Goal: Task Accomplishment & Management: Complete application form

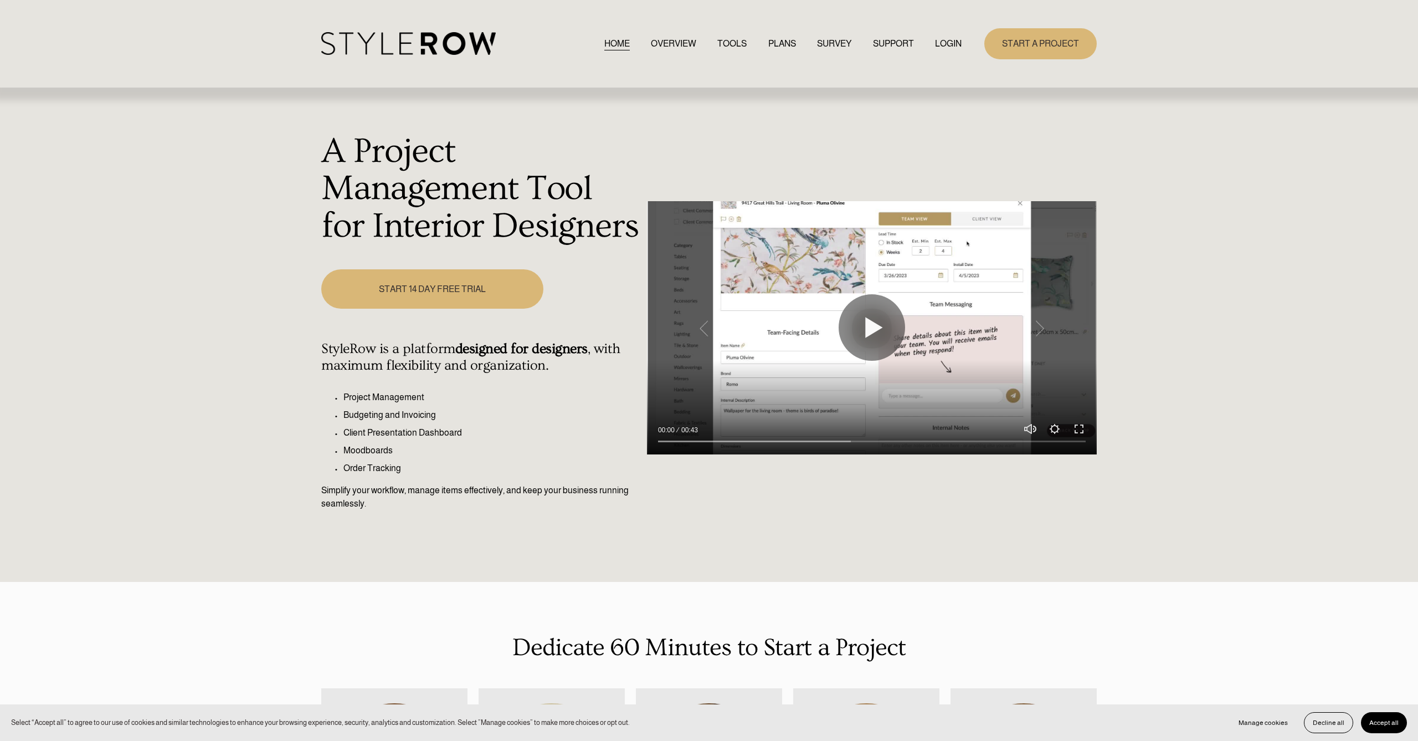
click at [768, 40] on link "PLANS" at bounding box center [782, 43] width 28 height 15
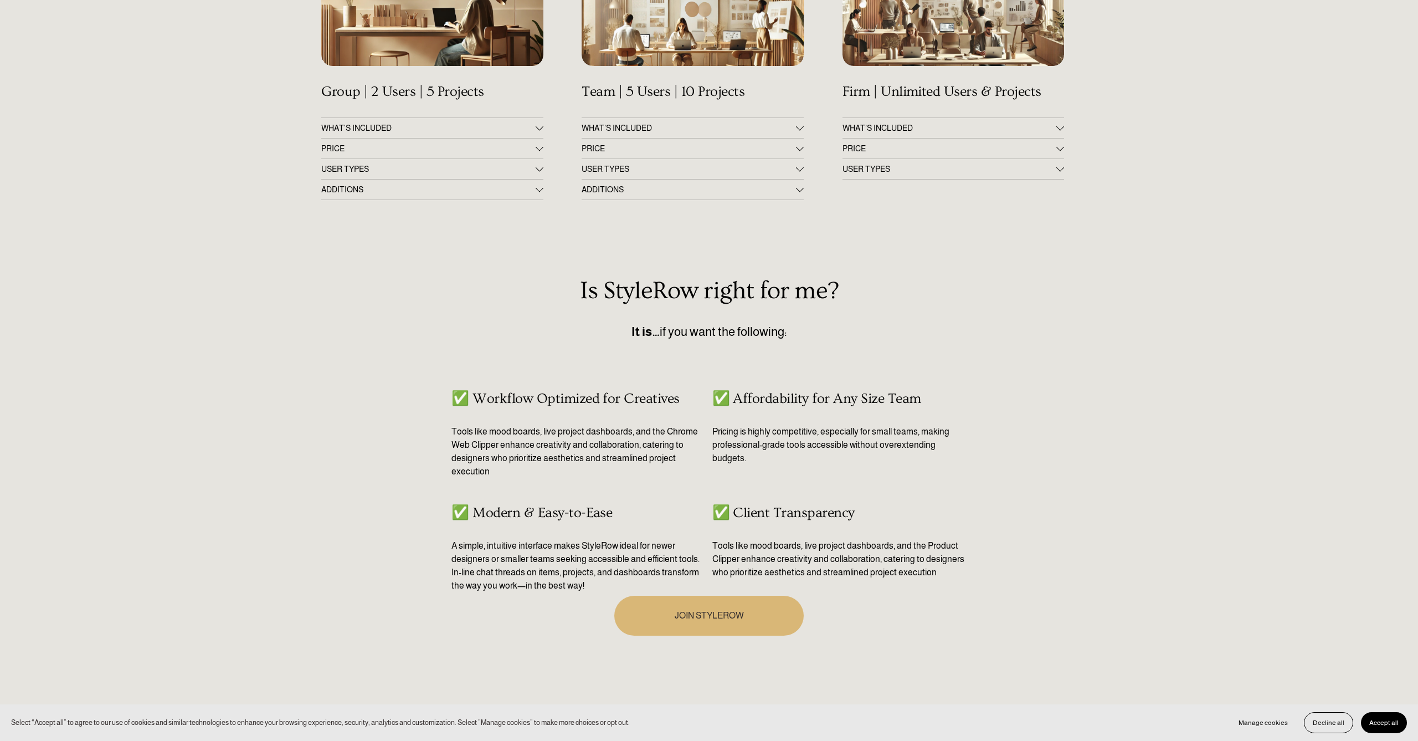
scroll to position [321, 0]
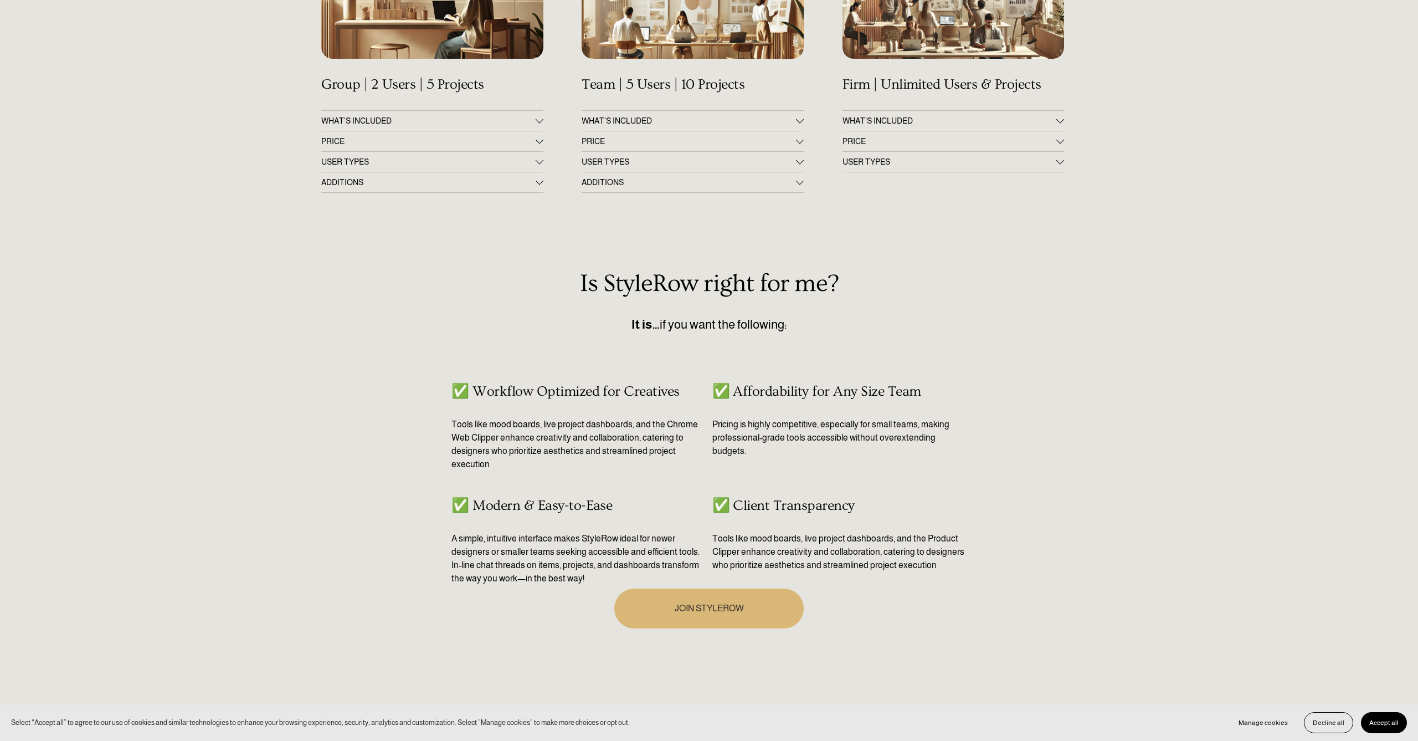
click at [370, 139] on span "PRICE" at bounding box center [428, 141] width 214 height 9
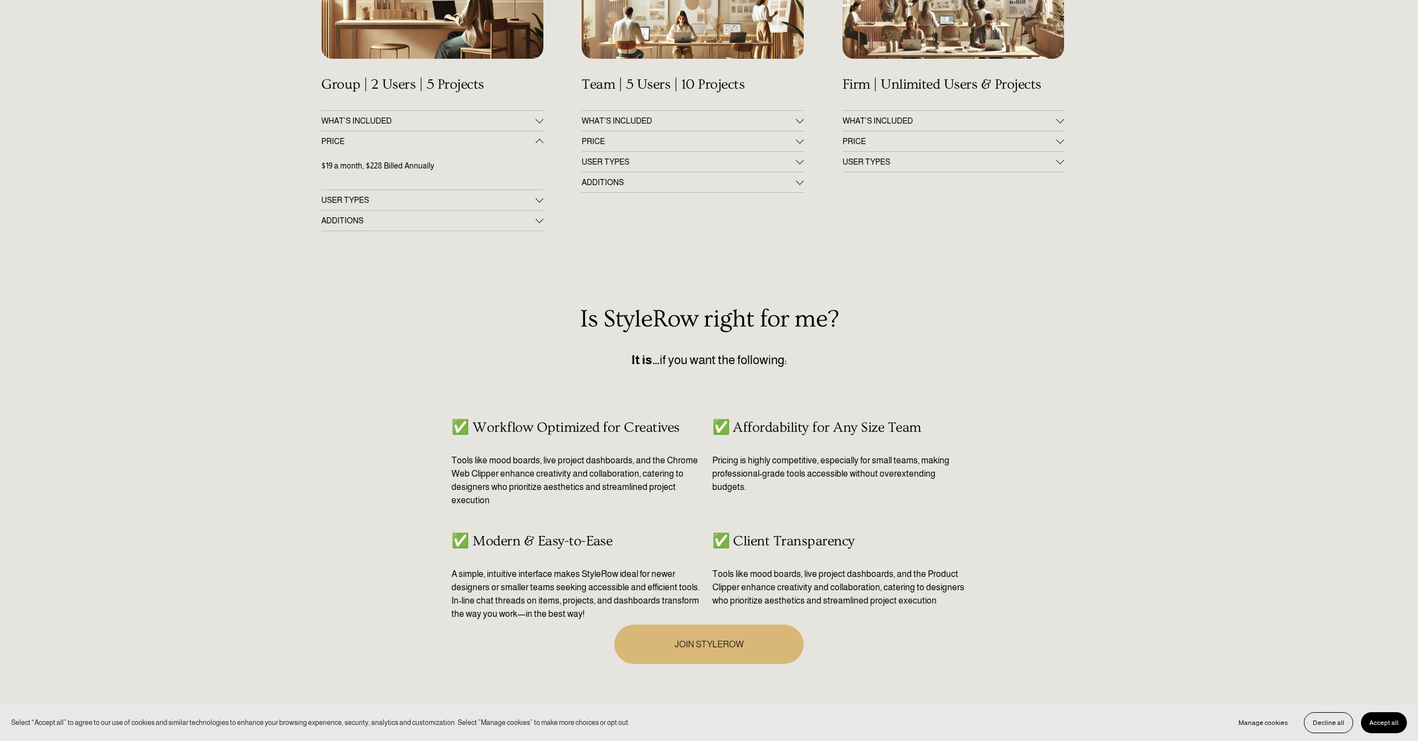
click at [593, 140] on span "PRICE" at bounding box center [689, 141] width 214 height 9
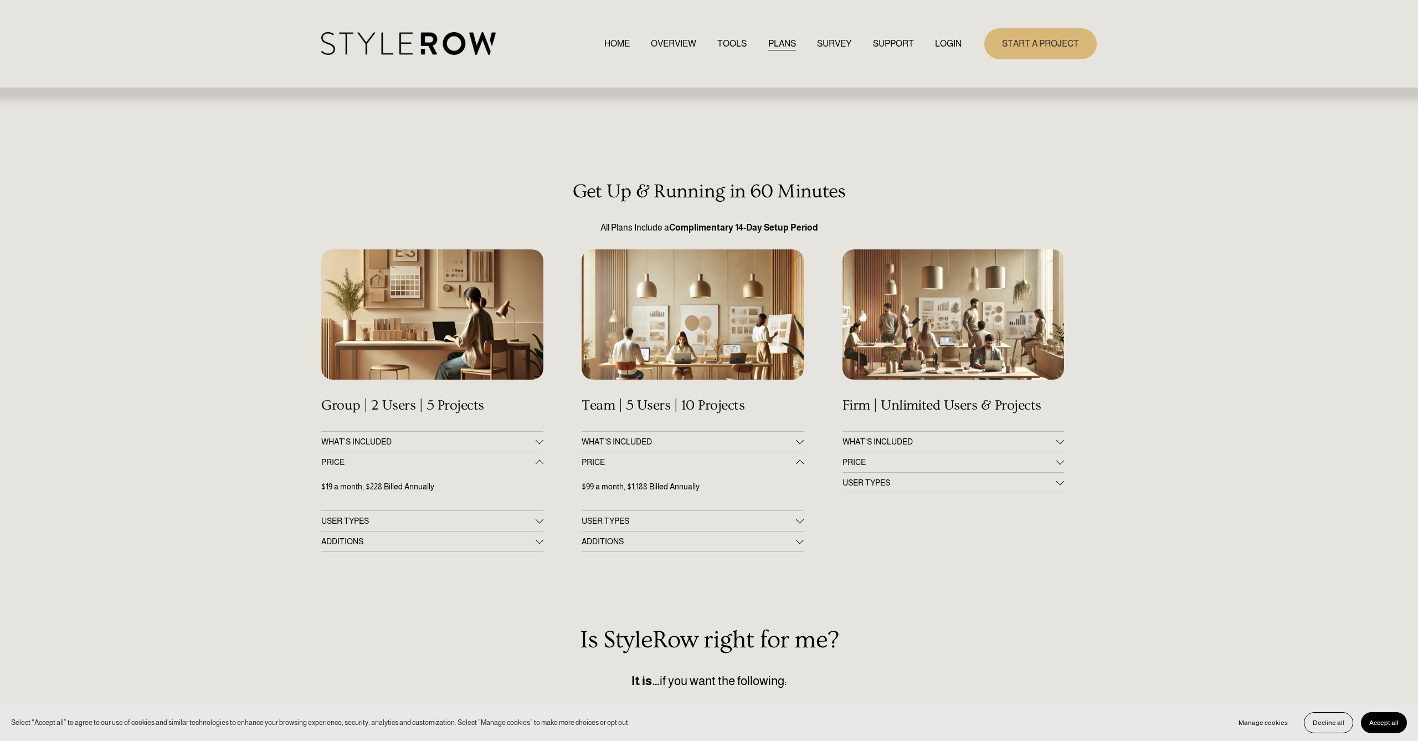
scroll to position [0, 0]
click at [505, 339] on div at bounding box center [432, 314] width 222 height 131
click at [1029, 45] on link "START A PROJECT" at bounding box center [1040, 43] width 112 height 30
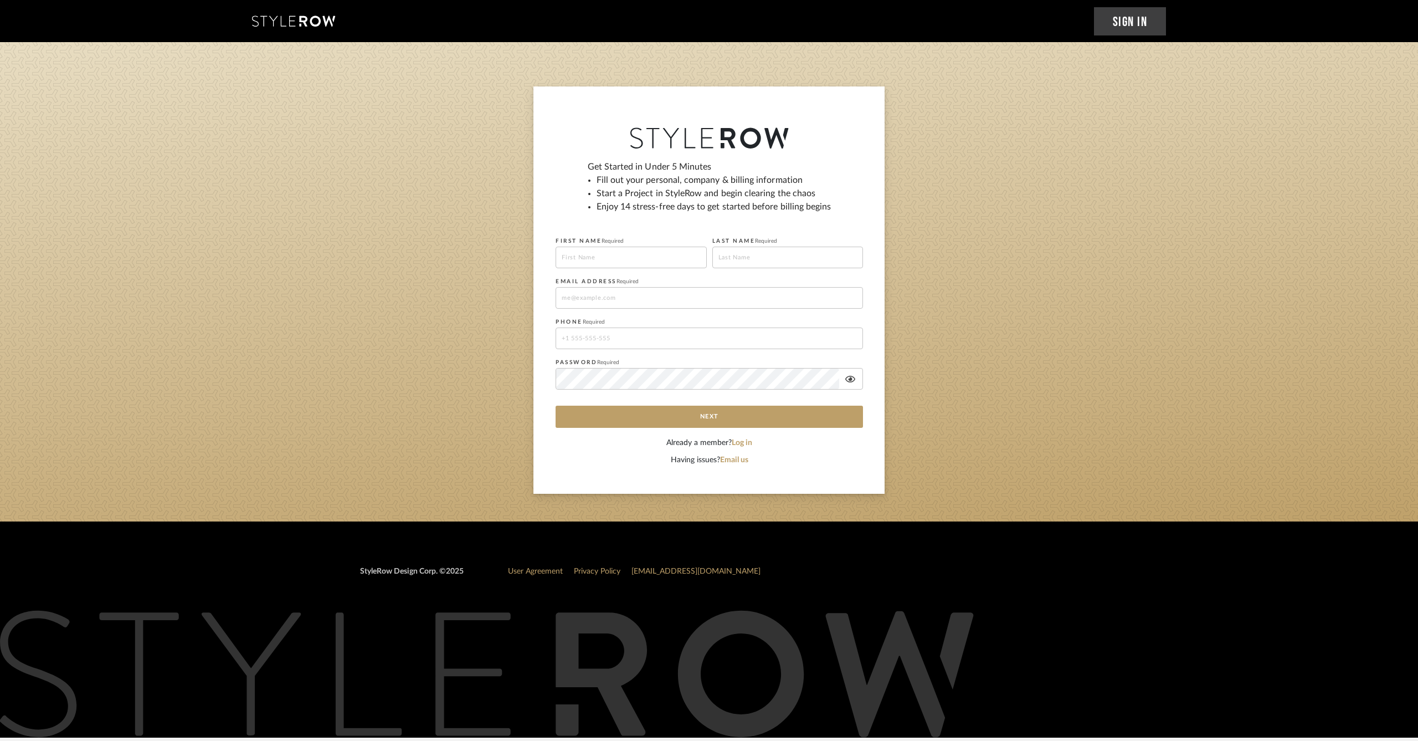
click at [1121, 29] on link "Sign In" at bounding box center [1130, 21] width 73 height 28
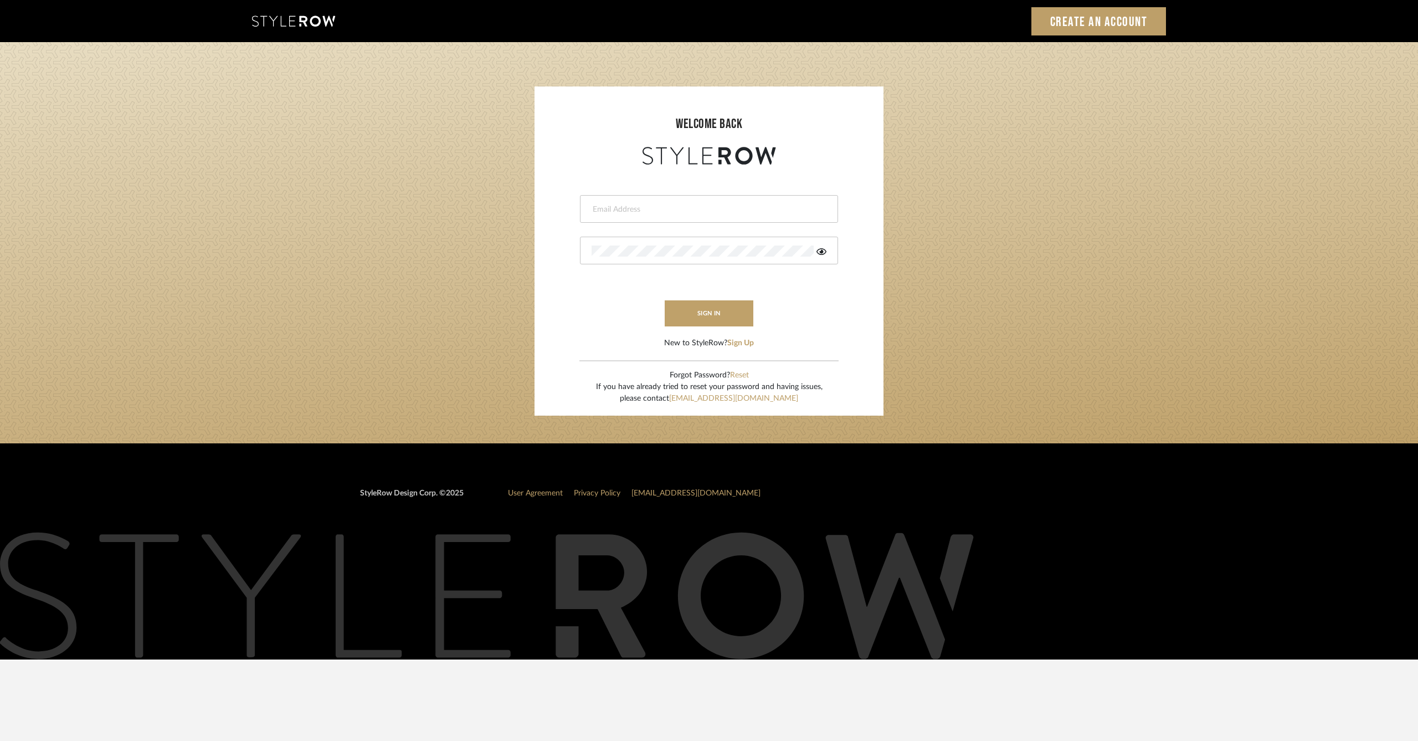
type input "ag@finale.pro"
click at [684, 299] on form "ag@finale.pro sign in New to StyleRow? Sign Up" at bounding box center [709, 258] width 327 height 182
click at [683, 310] on button "sign in" at bounding box center [709, 313] width 89 height 26
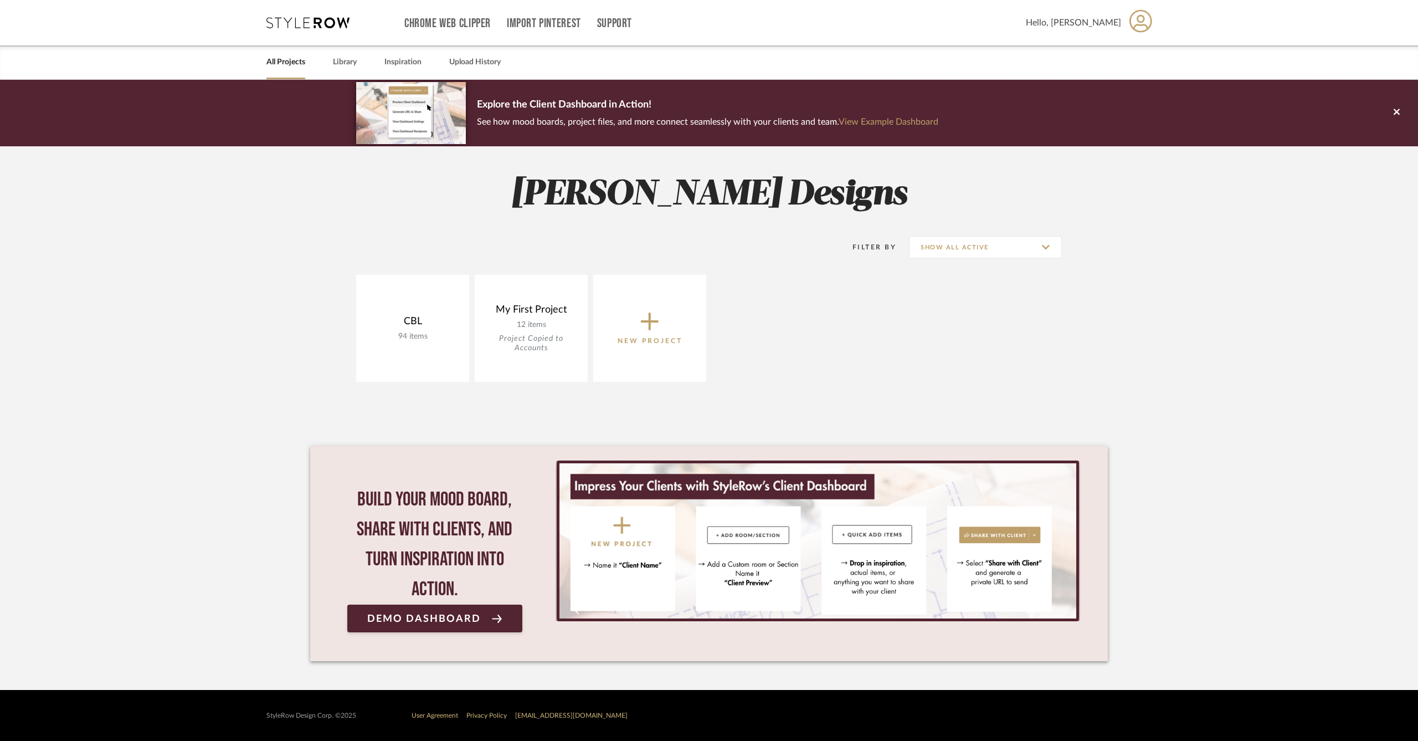
click at [1094, 22] on span "Hello, Abigail" at bounding box center [1073, 22] width 95 height 13
click at [1126, 137] on span "Manage Subscription" at bounding box center [1115, 133] width 73 height 9
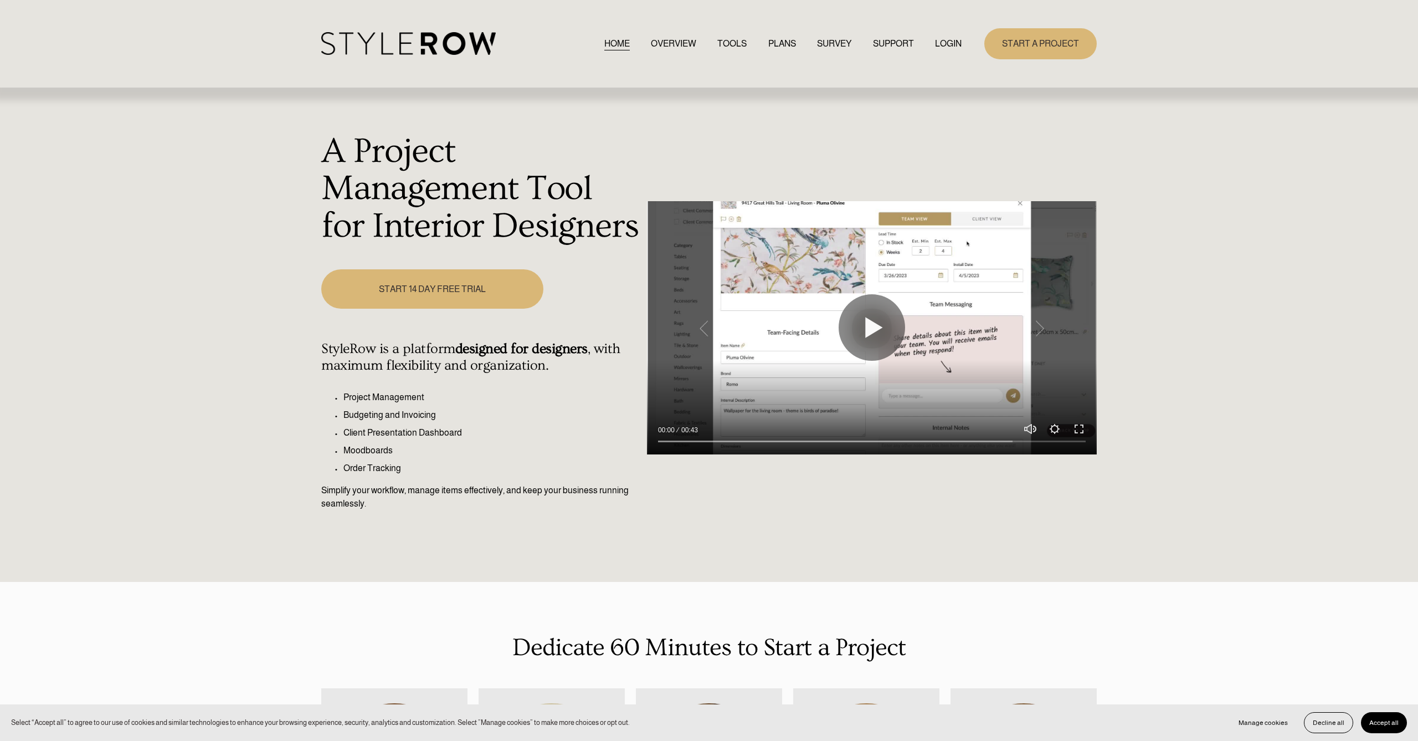
click at [952, 47] on link "LOGIN" at bounding box center [948, 43] width 27 height 15
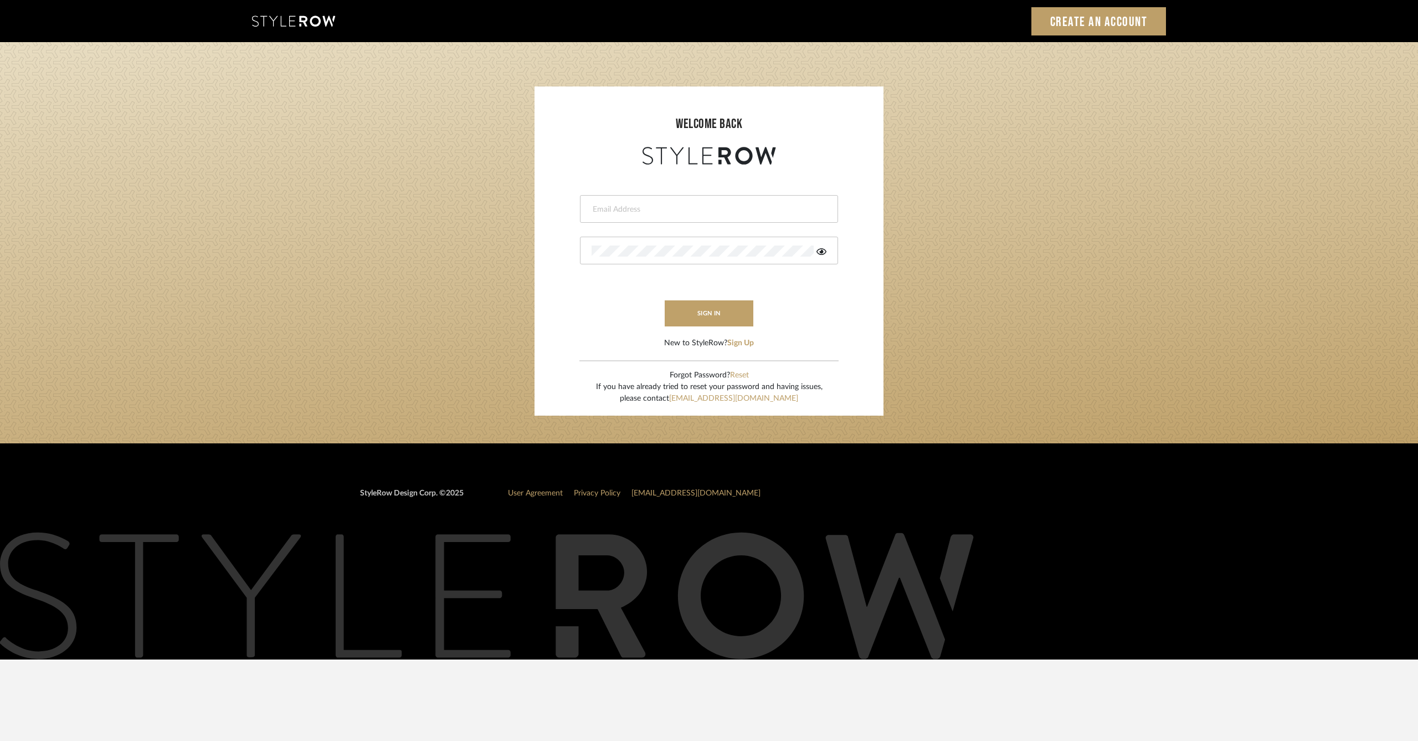
type input "ag@finale.pro"
click at [704, 316] on button "sign in" at bounding box center [709, 313] width 89 height 26
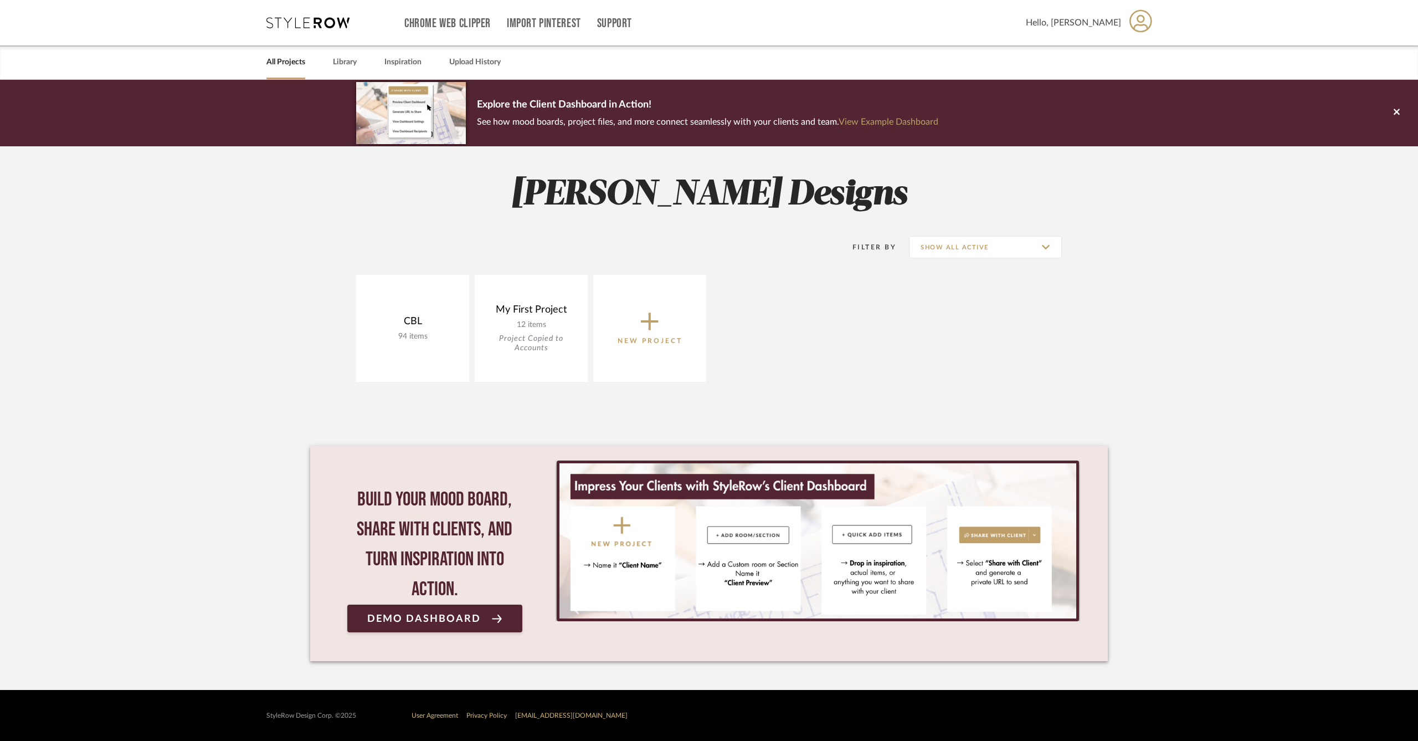
click at [650, 324] on icon at bounding box center [650, 322] width 18 height 18
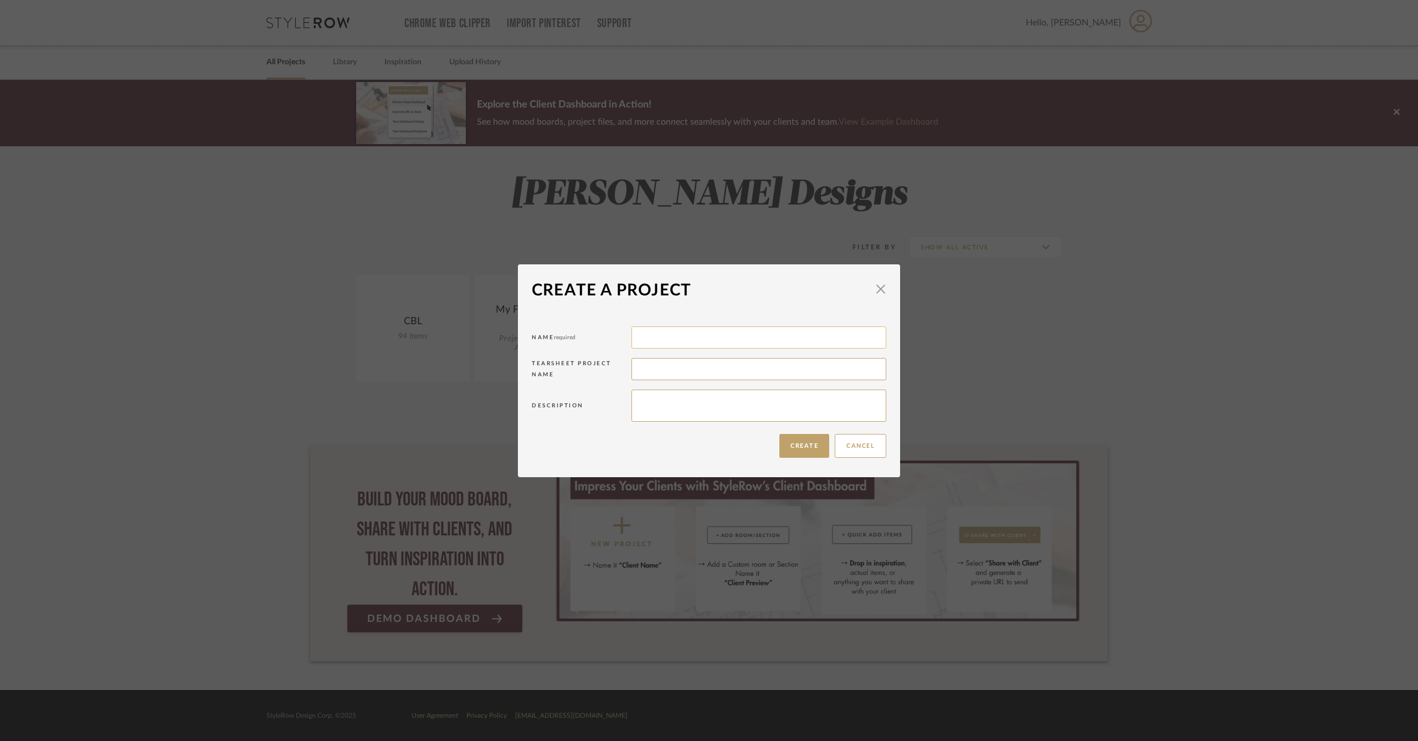
click at [651, 331] on input at bounding box center [758, 337] width 255 height 22
click at [874, 290] on span "button" at bounding box center [881, 289] width 22 height 22
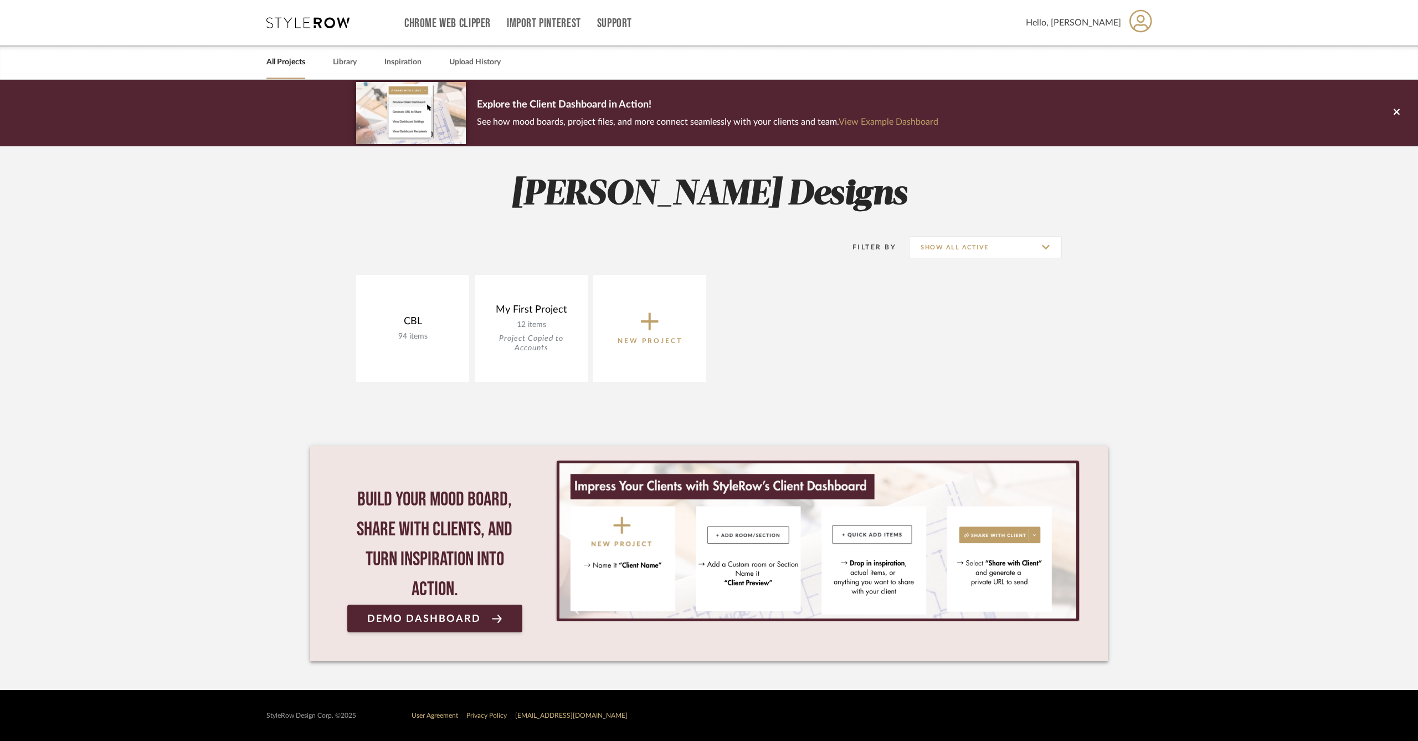
click at [1117, 24] on span "Hello, Abigail" at bounding box center [1073, 22] width 95 height 13
click at [1112, 86] on link "Company Info" at bounding box center [1115, 80] width 90 height 27
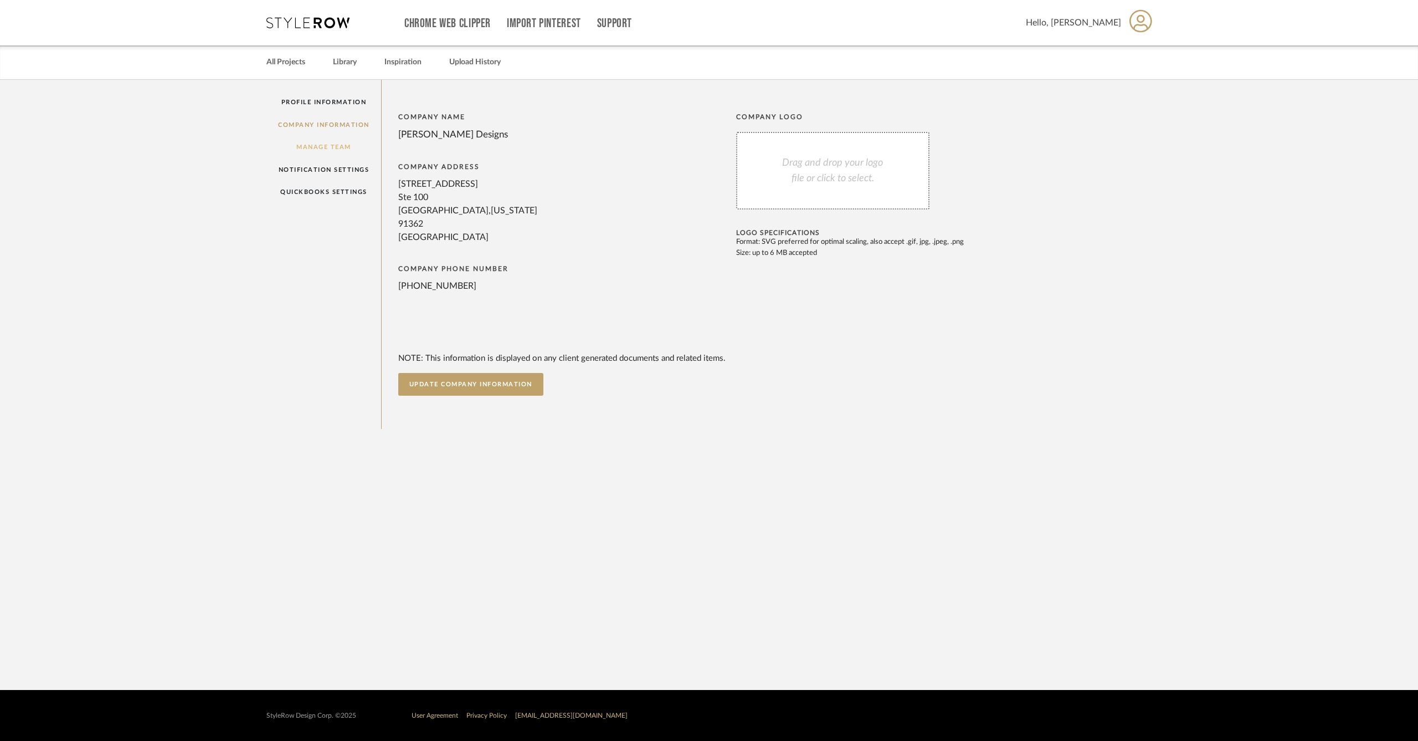
click at [355, 143] on link "Manage Team" at bounding box center [323, 147] width 115 height 23
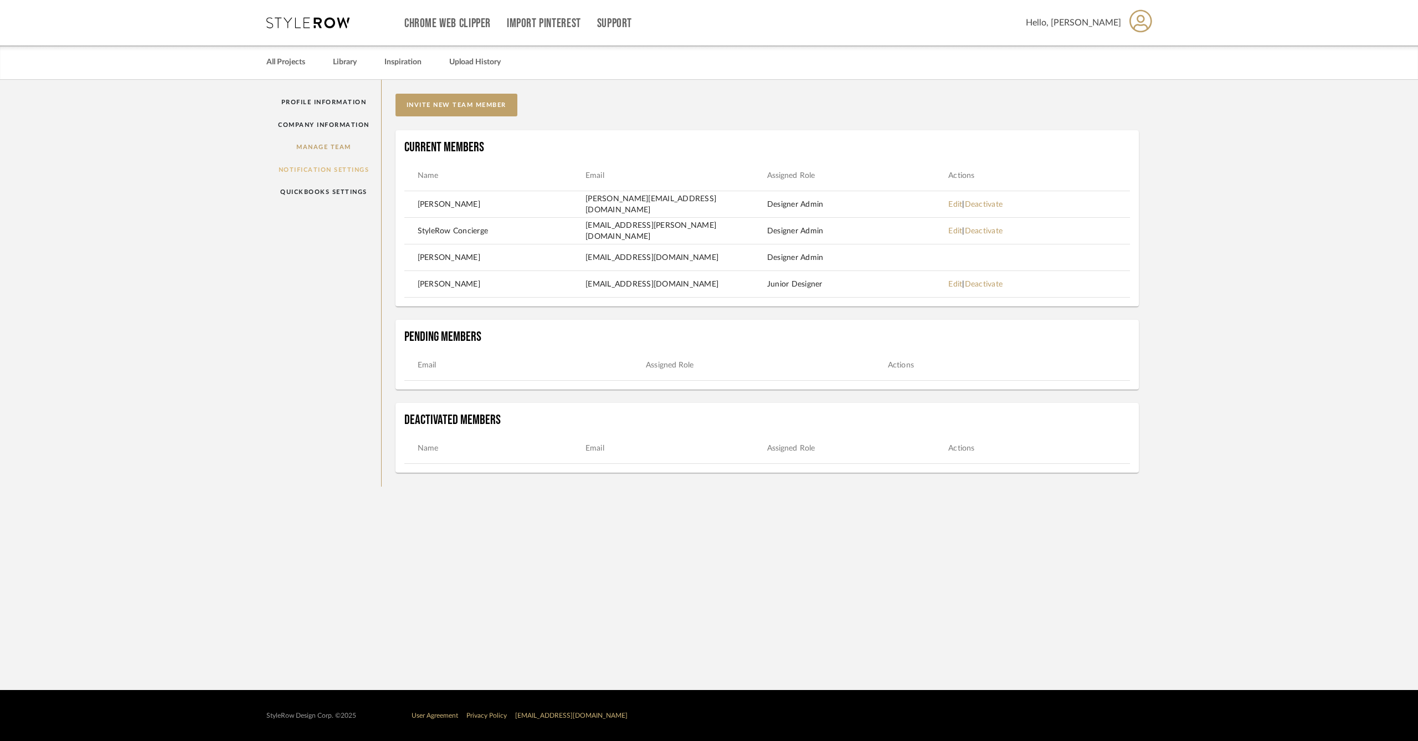
click at [331, 169] on link "Notification Settings" at bounding box center [323, 169] width 115 height 23
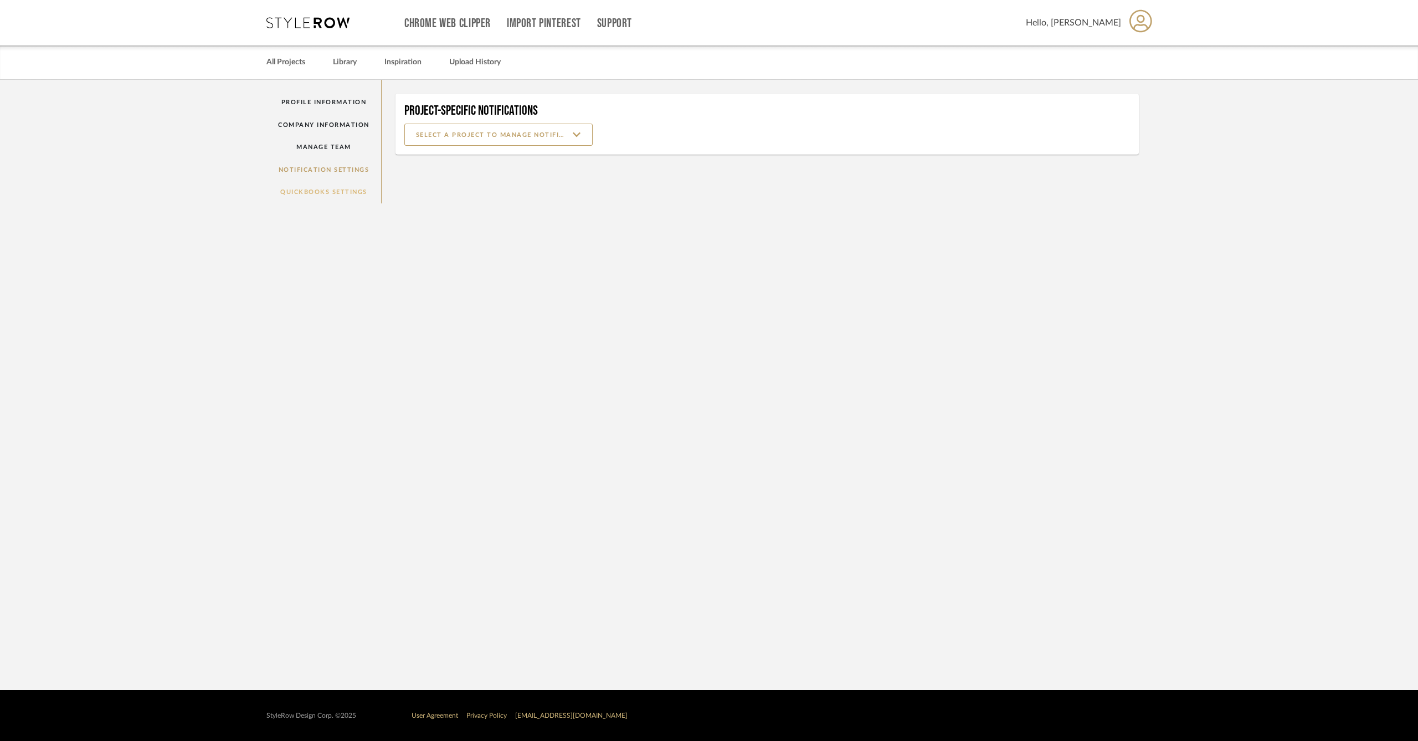
click at [330, 190] on link "QuickBooks Settings" at bounding box center [323, 192] width 115 height 23
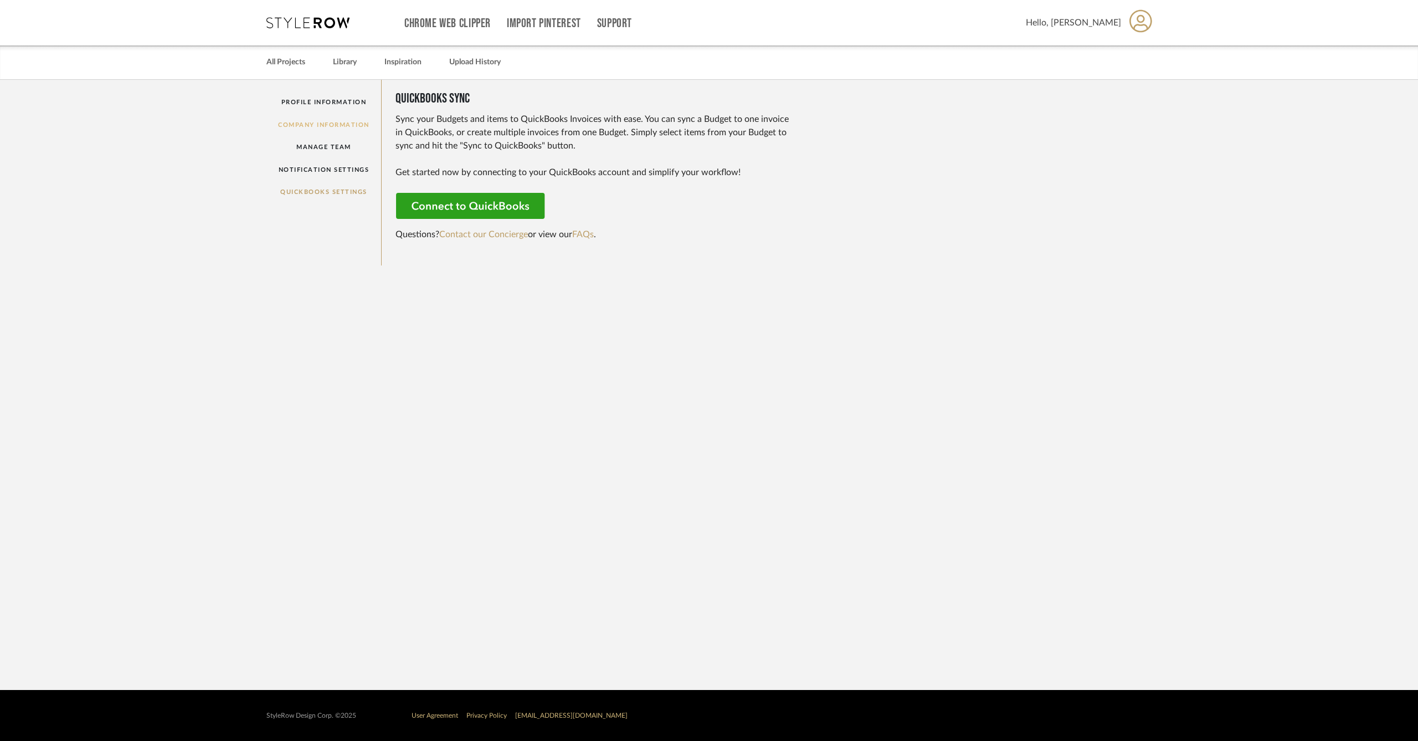
click at [331, 127] on link "Company Information" at bounding box center [323, 125] width 115 height 23
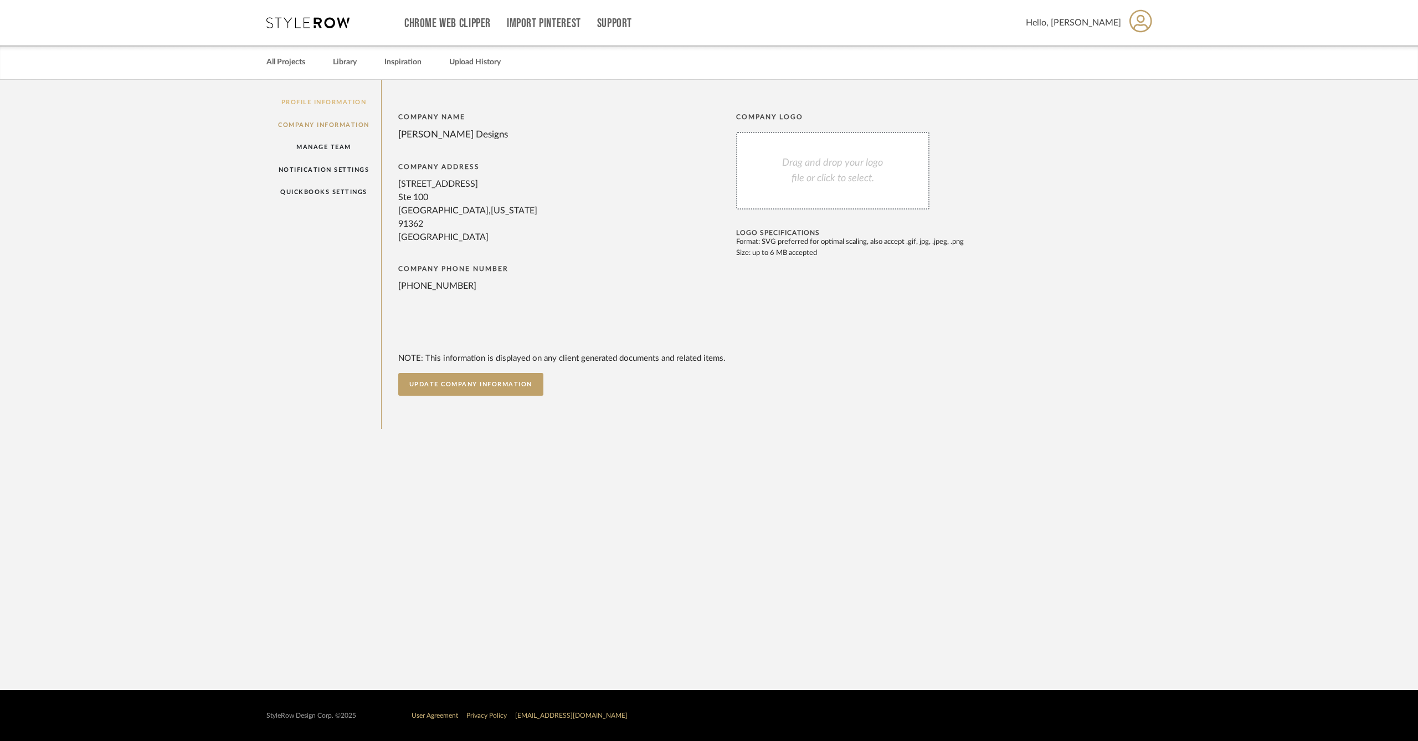
click at [338, 100] on link "Profile Information" at bounding box center [323, 102] width 115 height 23
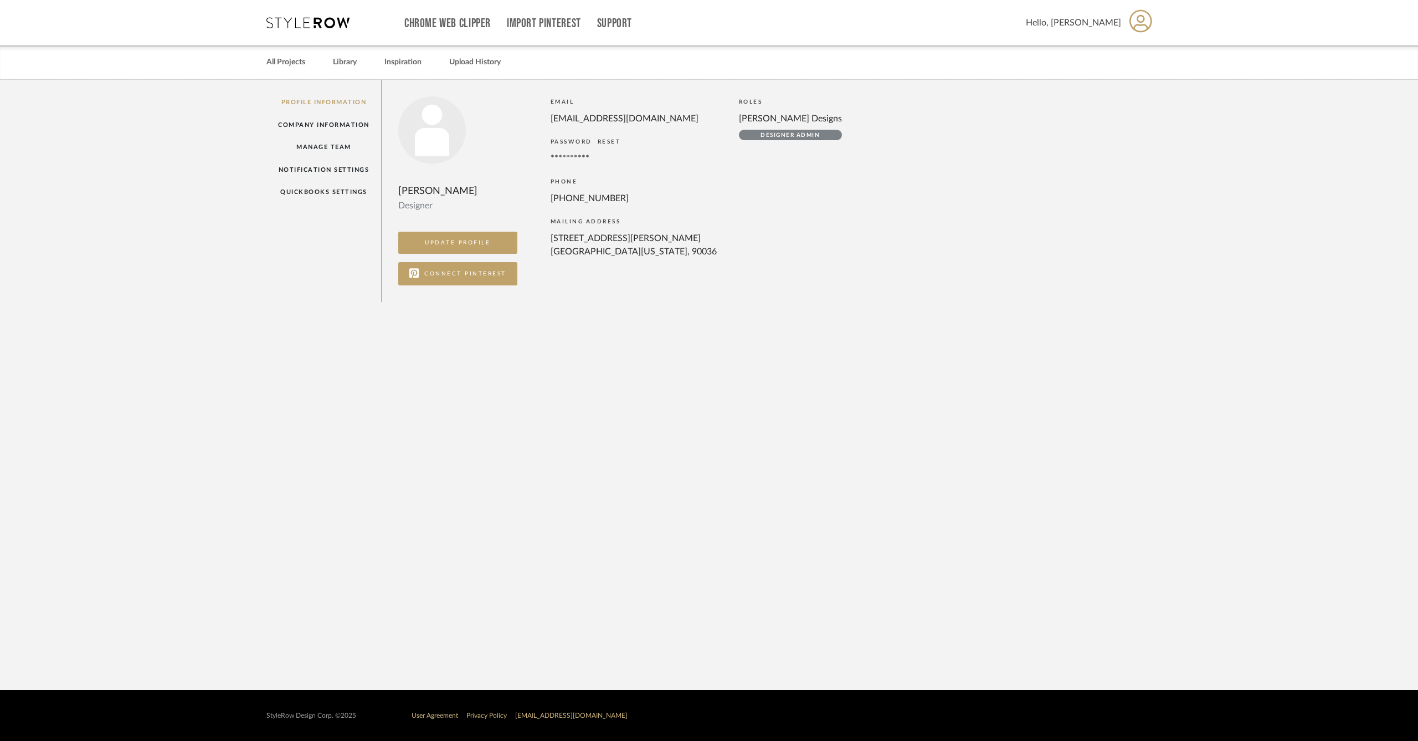
click at [613, 142] on link "RESET" at bounding box center [609, 142] width 23 height 6
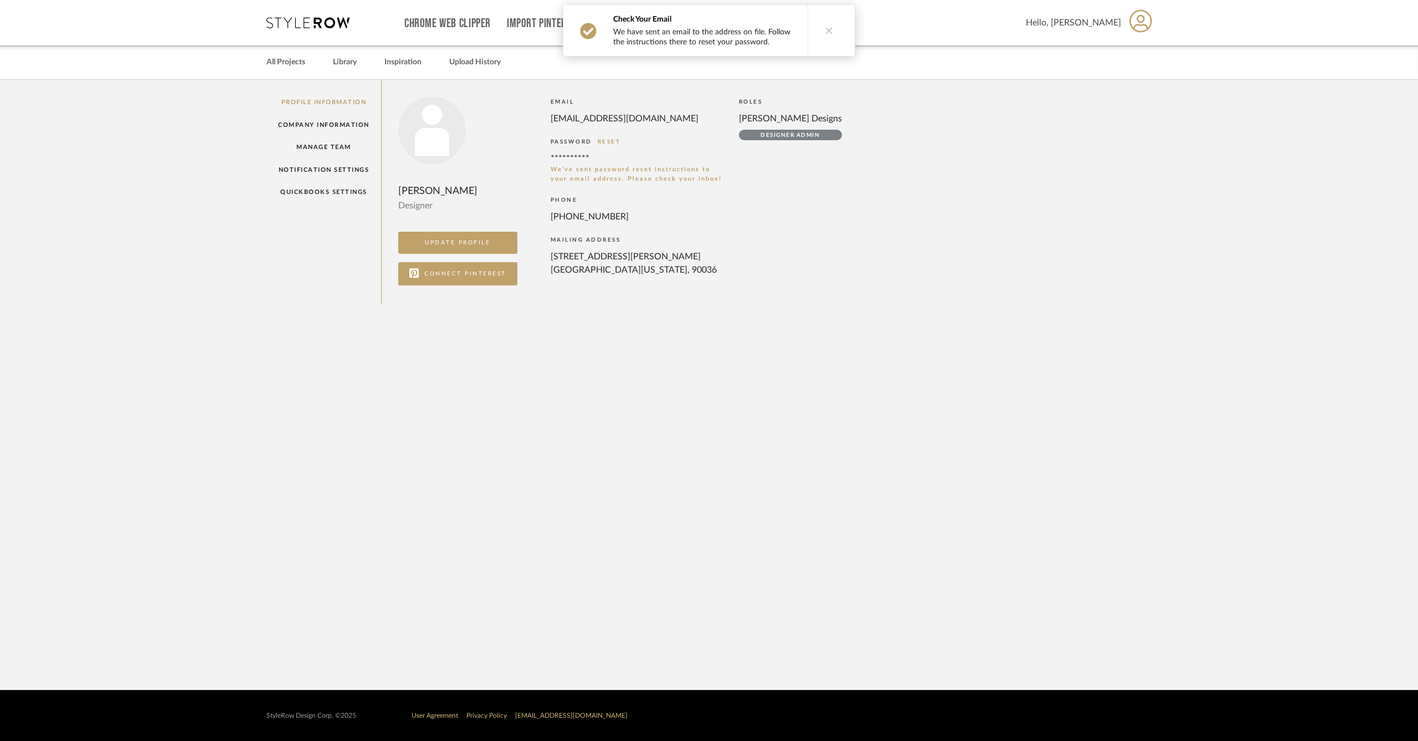
click at [828, 29] on icon at bounding box center [829, 31] width 8 height 8
click at [328, 119] on link "Company Information" at bounding box center [323, 125] width 115 height 23
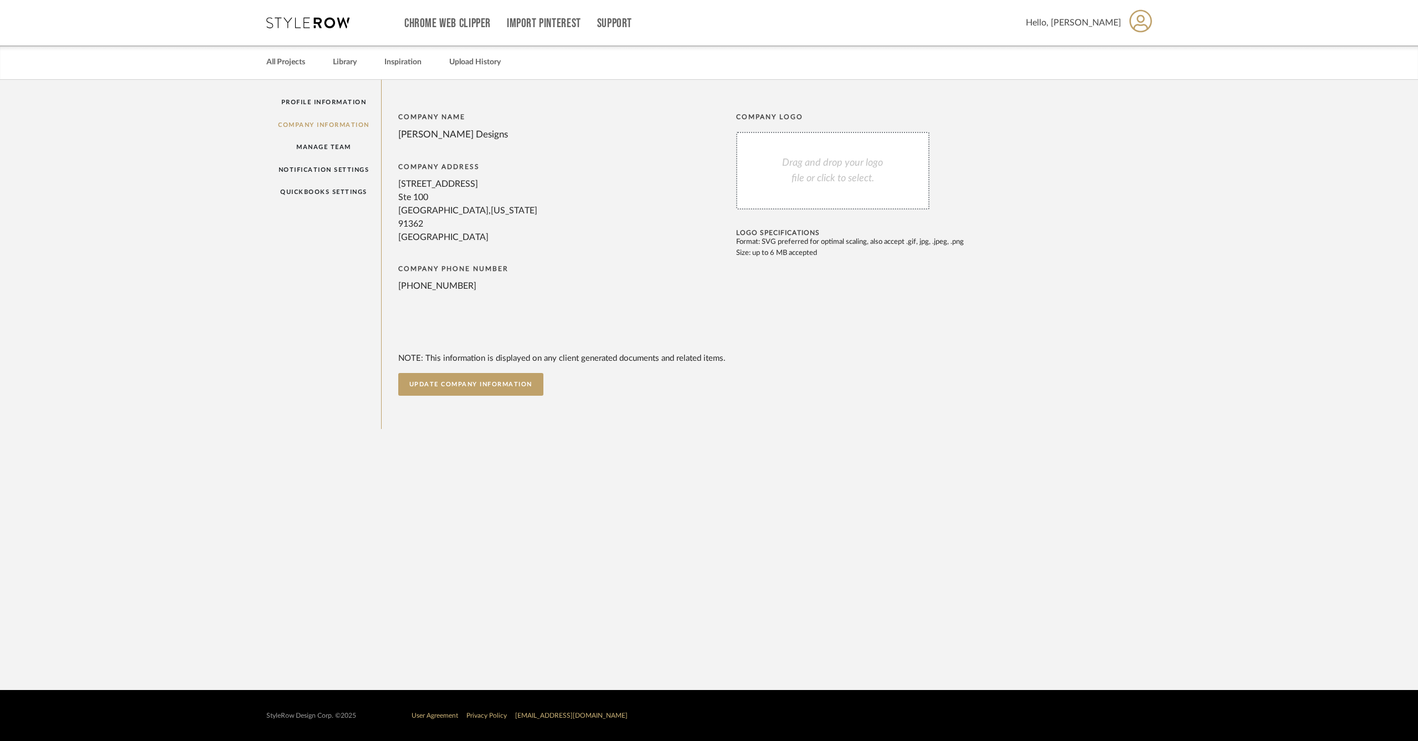
click at [1149, 17] on icon at bounding box center [1140, 20] width 23 height 23
click at [1101, 269] on span "Logout" at bounding box center [1115, 265] width 73 height 9
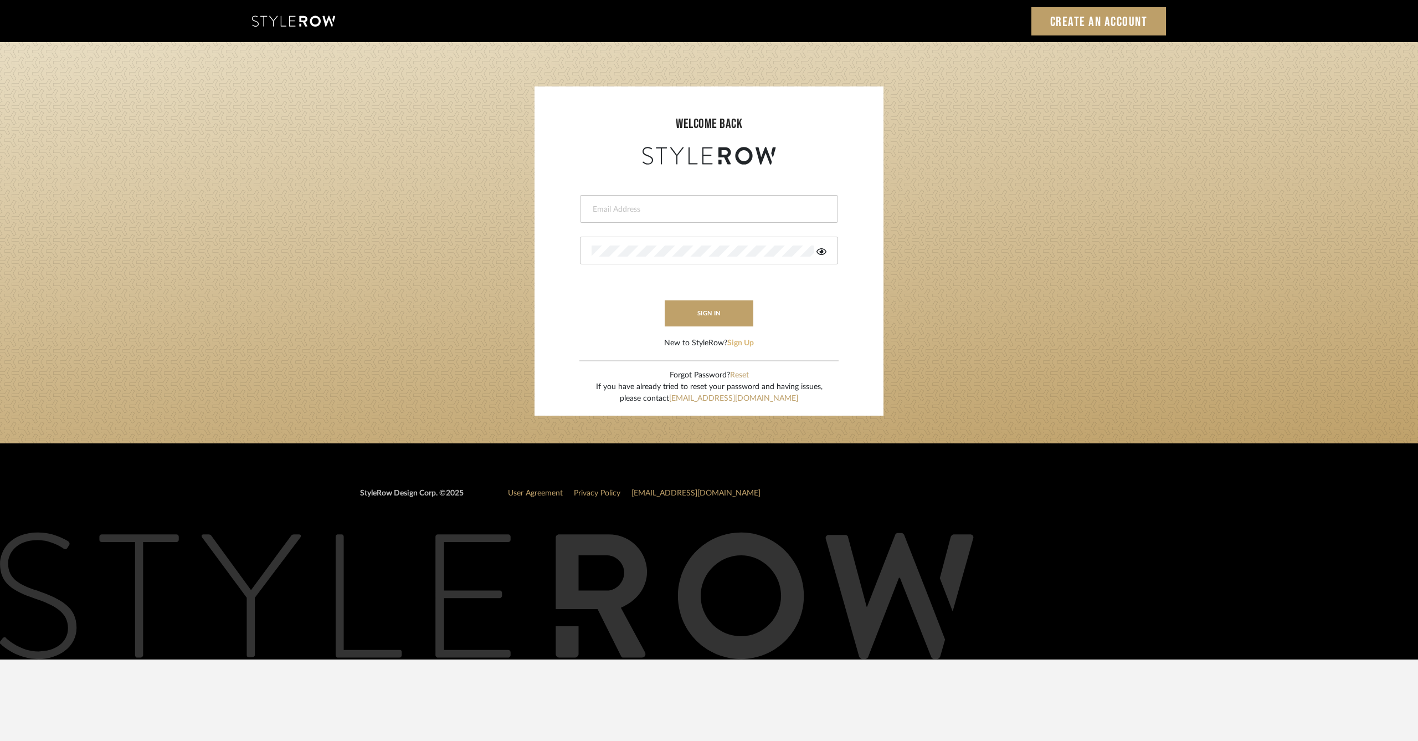
click at [747, 342] on button "Sign Up" at bounding box center [740, 343] width 27 height 12
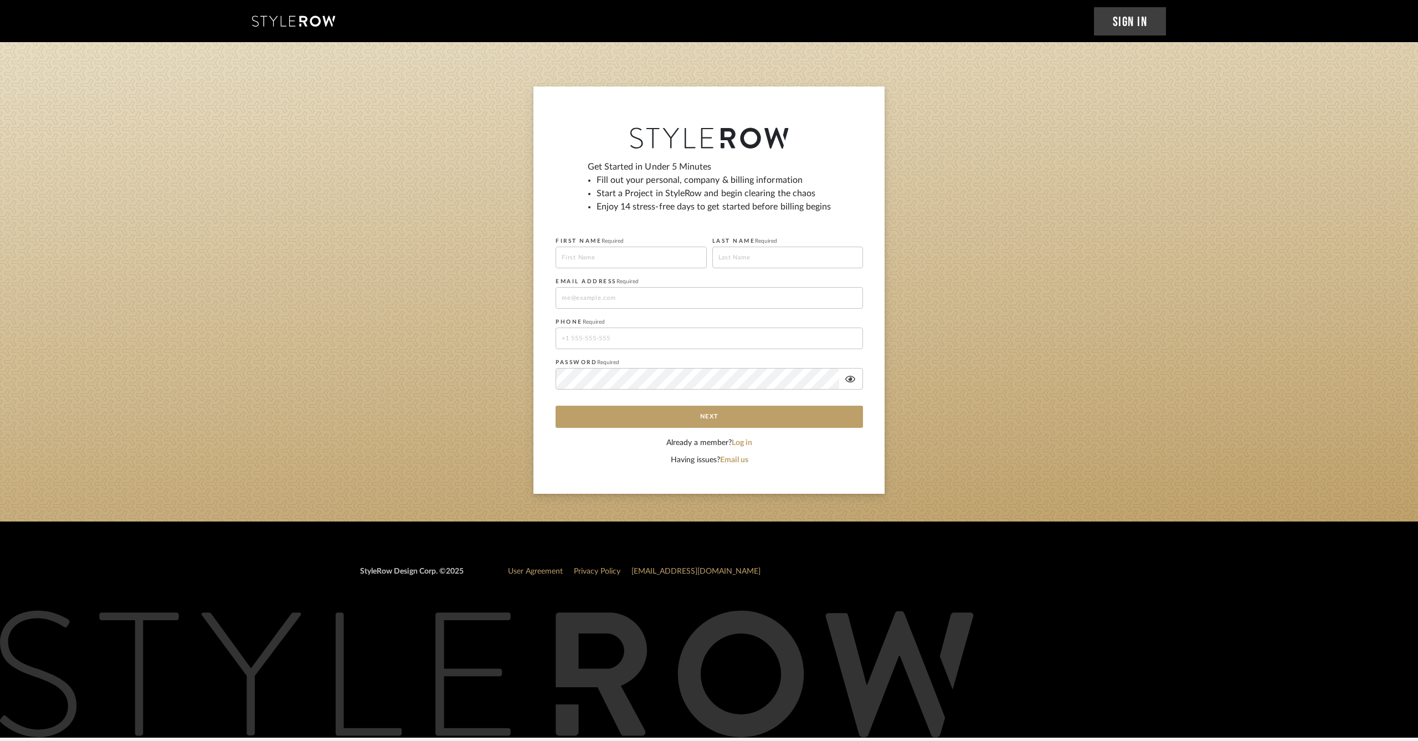
click at [679, 265] on input at bounding box center [631, 257] width 151 height 22
type input "Abby"
type input "F"
type input "Gavino"
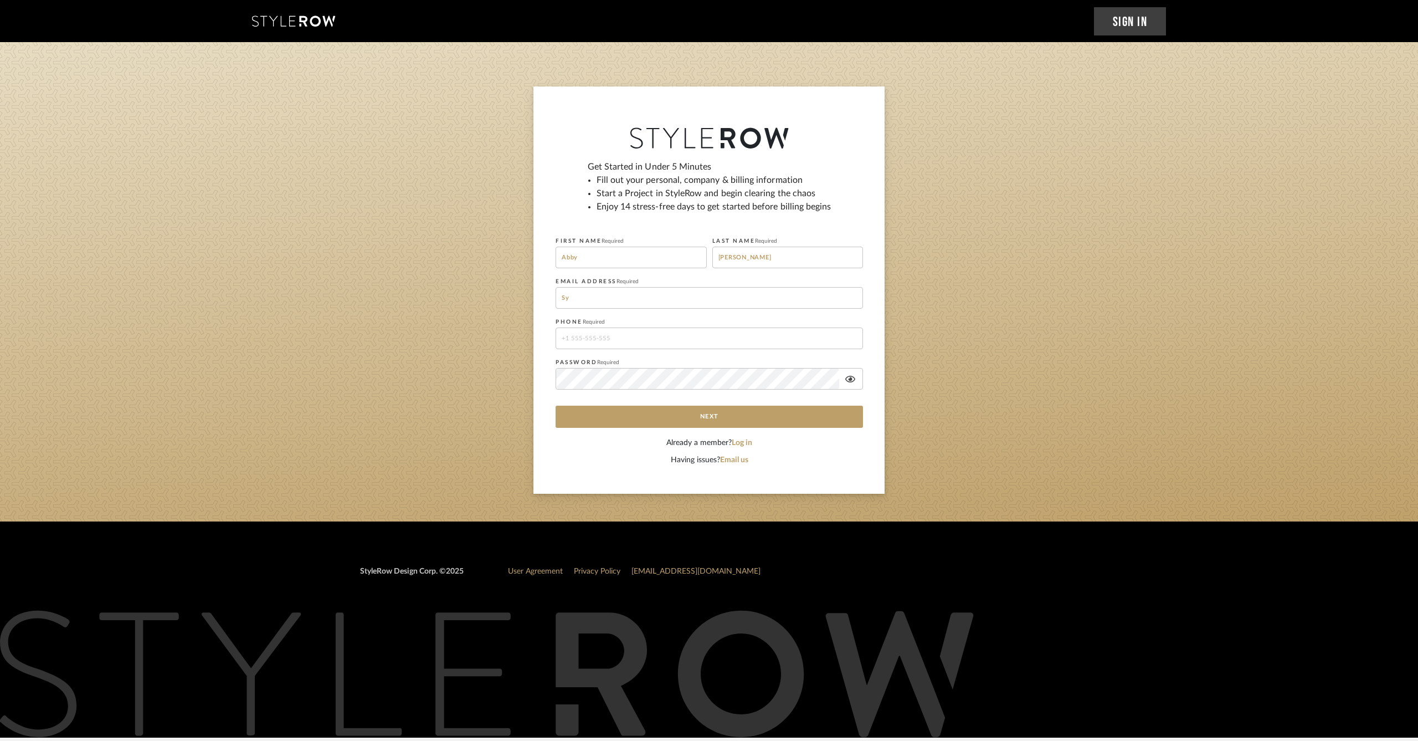
type input "S"
type input "events@finale.pro"
type input "3233128902"
click at [750, 414] on button "Next" at bounding box center [709, 416] width 307 height 22
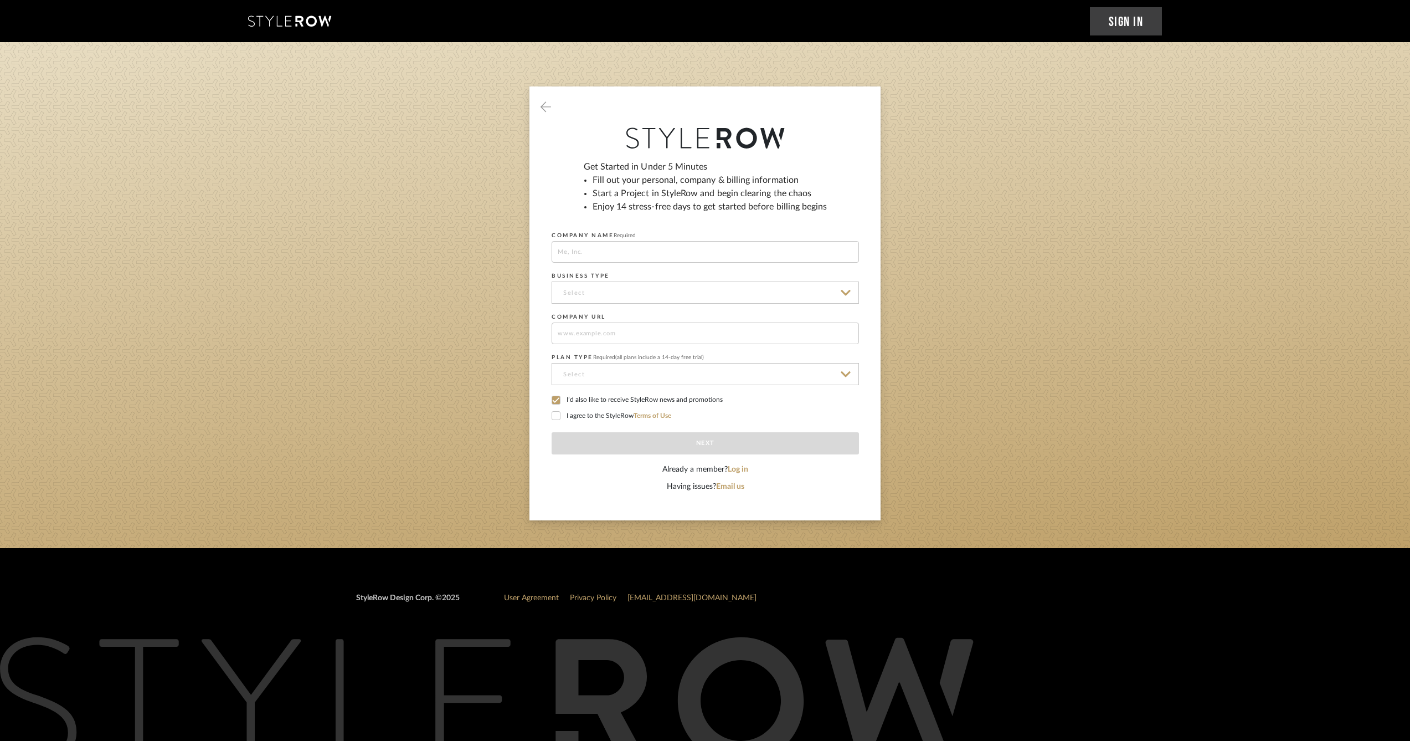
click at [645, 253] on input at bounding box center [705, 252] width 307 height 22
type input "A"
type input "F"
type input "AviGavi LLC`"
click at [842, 292] on input at bounding box center [705, 292] width 307 height 22
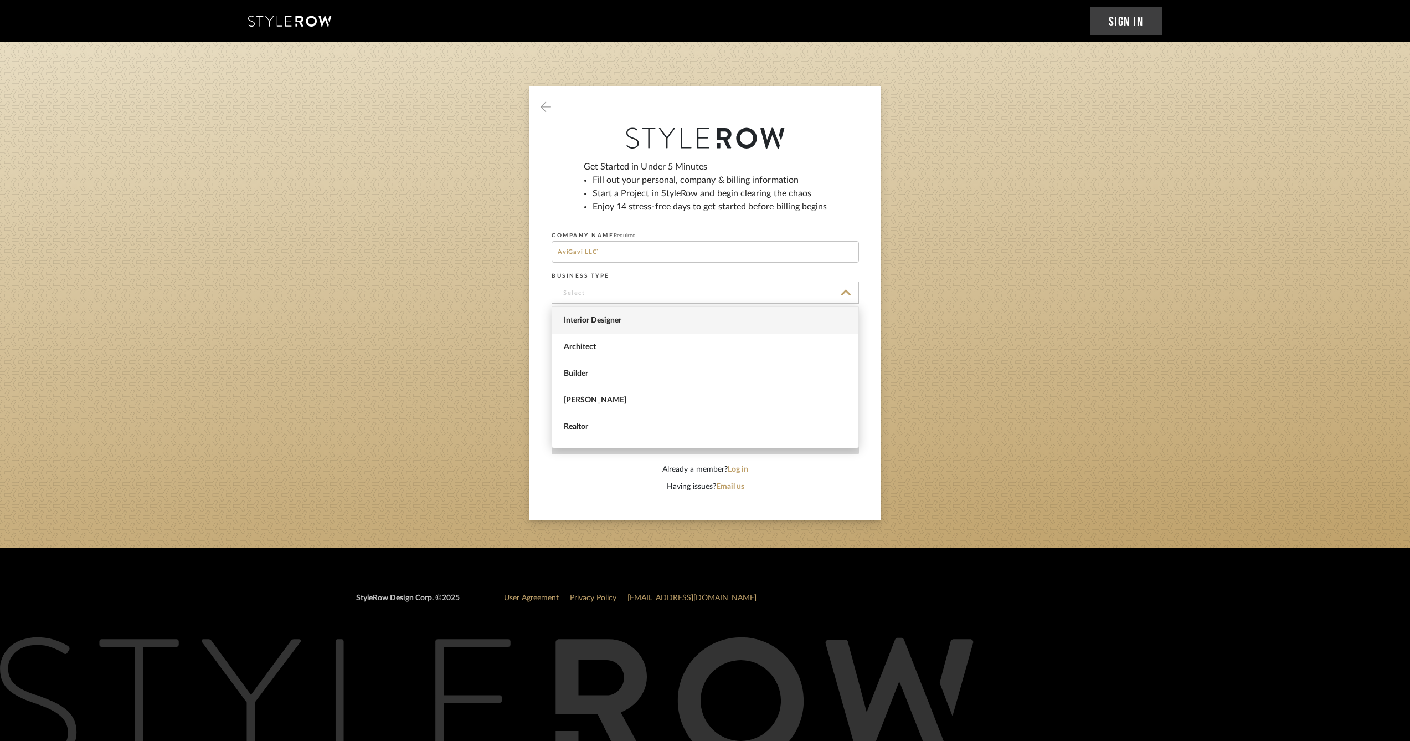
click at [798, 319] on span "Interior Designer" at bounding box center [707, 320] width 286 height 9
type input "Interior Designer"
click at [789, 333] on input at bounding box center [705, 333] width 307 height 22
type input "www.finale.pro"
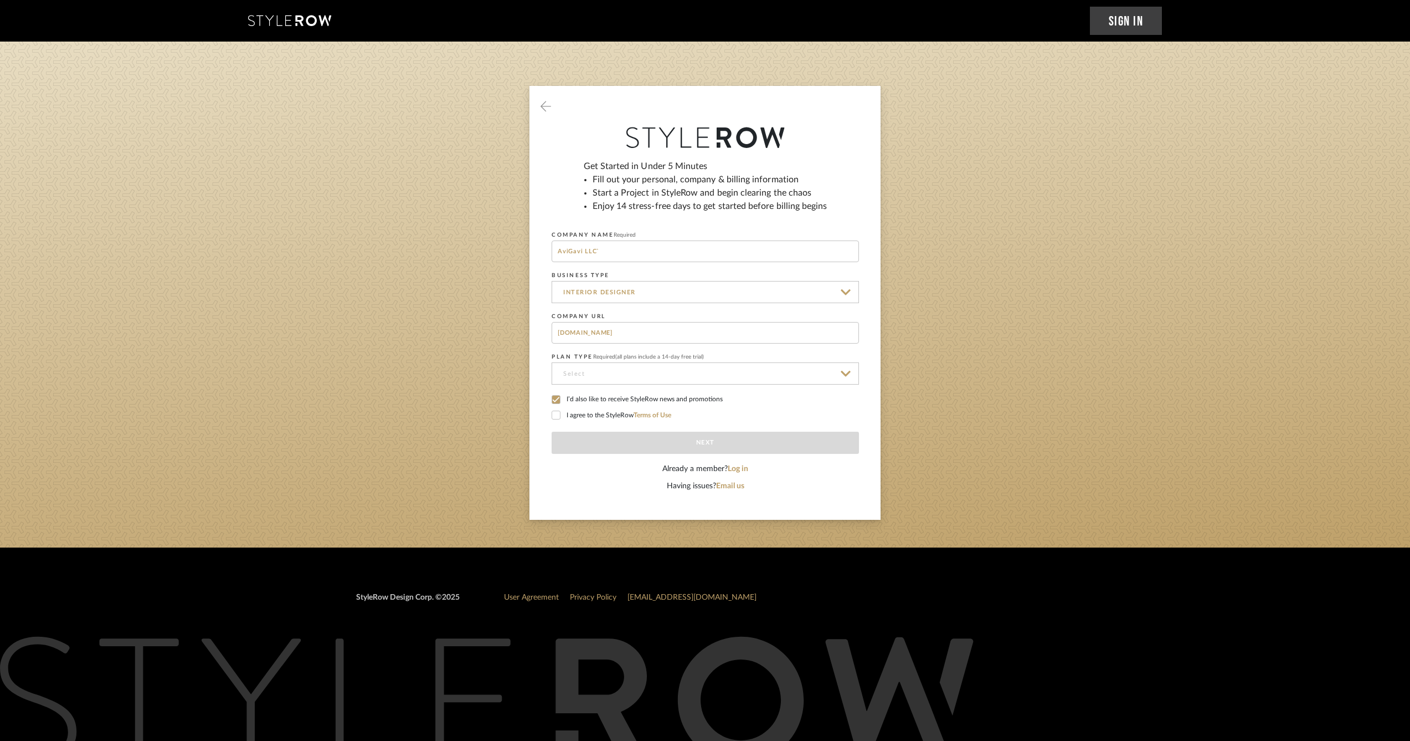
click at [768, 380] on input at bounding box center [705, 373] width 307 height 22
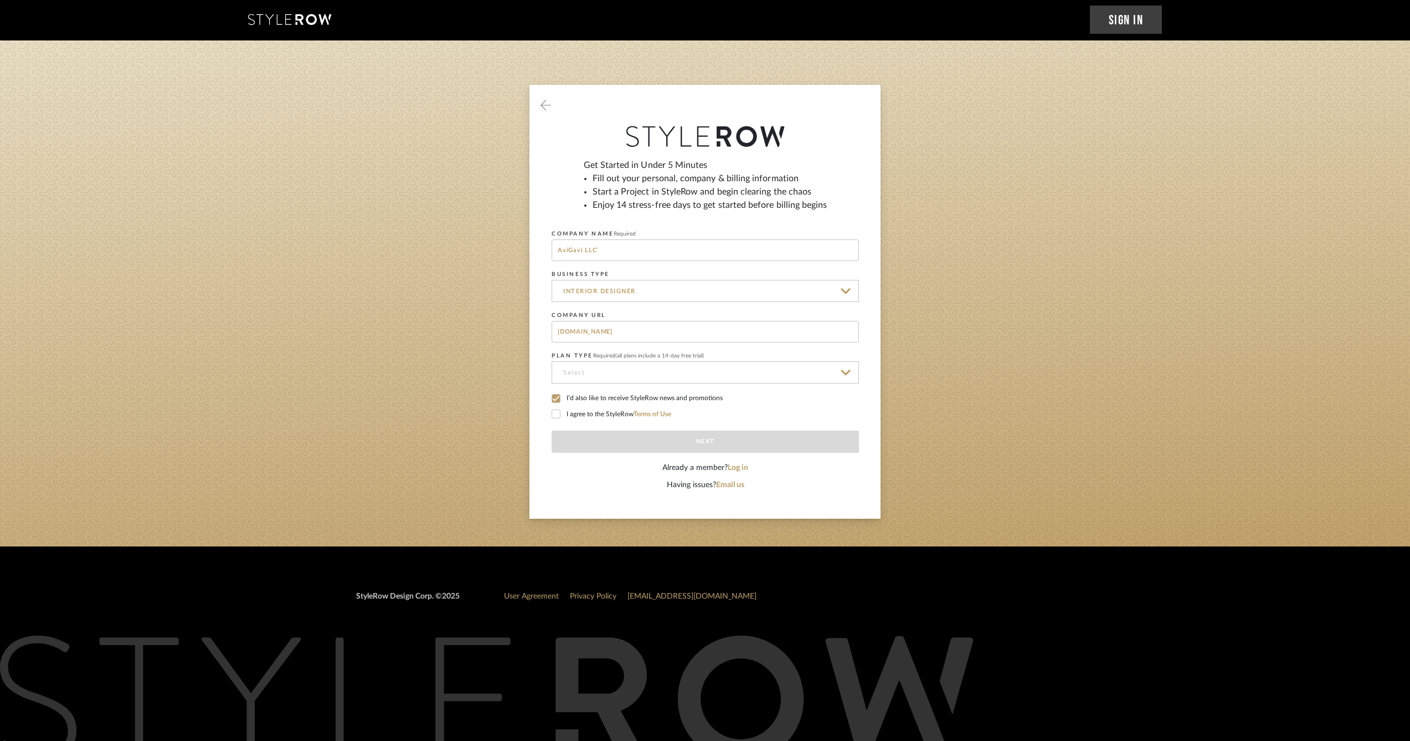
click at [767, 375] on input at bounding box center [705, 372] width 307 height 22
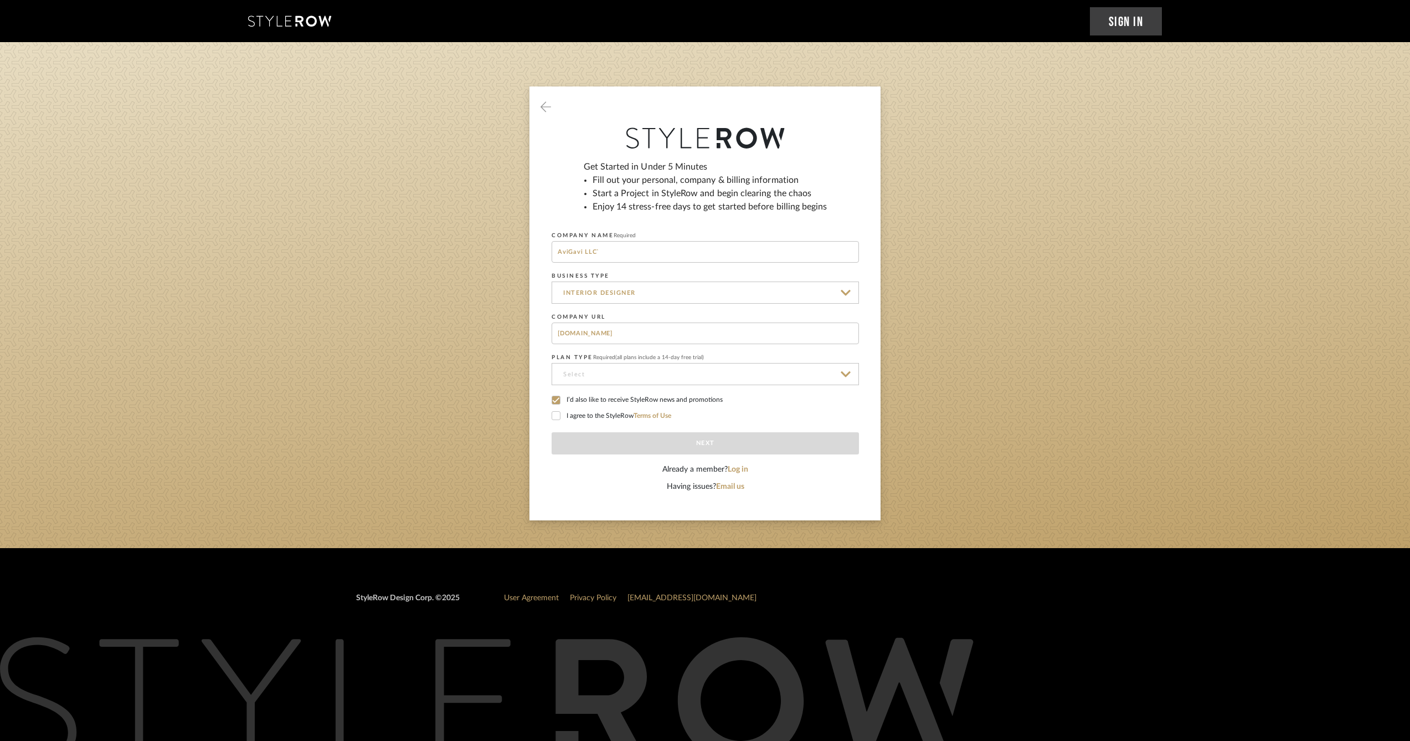
click at [769, 368] on input at bounding box center [705, 374] width 307 height 22
click at [847, 376] on input at bounding box center [705, 374] width 307 height 22
click at [844, 406] on span "Solo | 1-2 Users" at bounding box center [707, 401] width 286 height 9
type input "Solo | 1-2 Users"
click at [564, 416] on label "I agree to the StyleRow Terms of Use" at bounding box center [705, 416] width 307 height 10
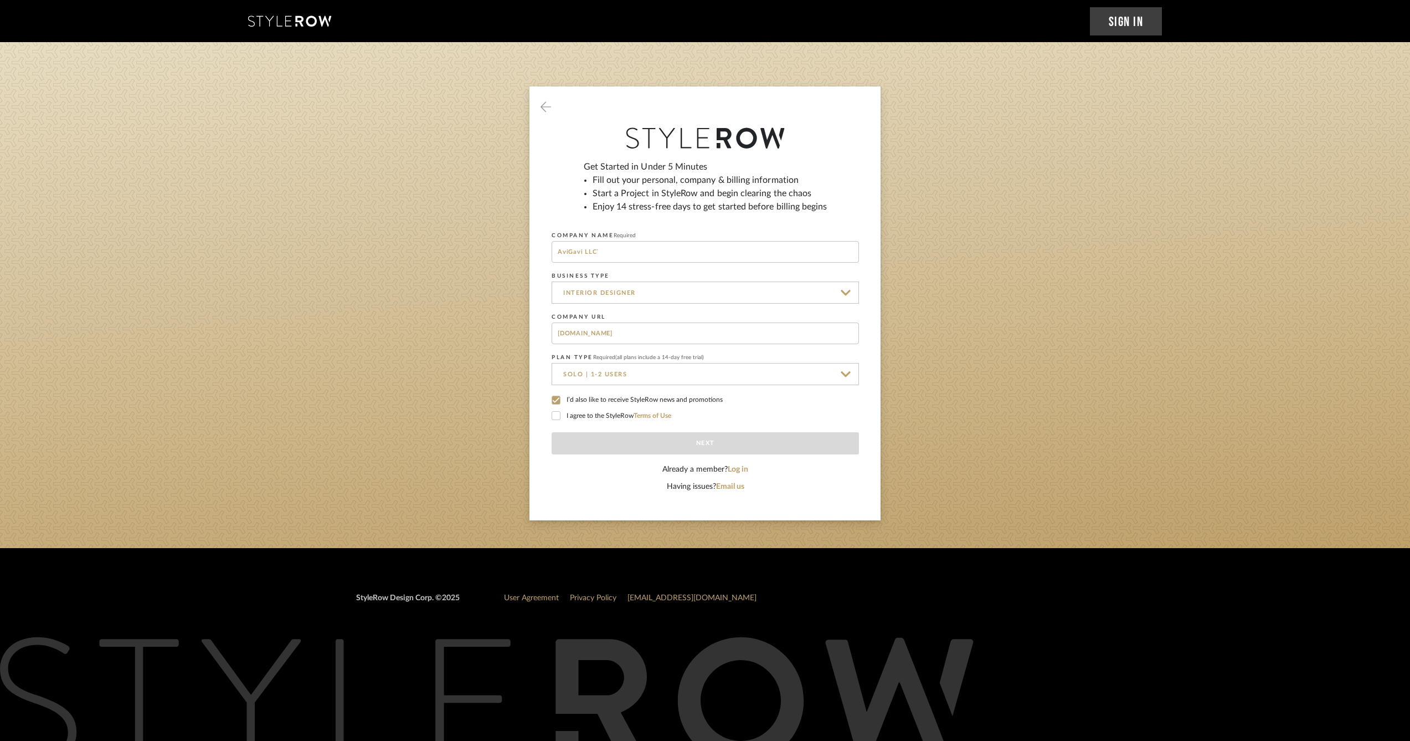
click at [555, 401] on icon at bounding box center [556, 400] width 8 height 8
click at [683, 447] on button "Next" at bounding box center [705, 443] width 307 height 22
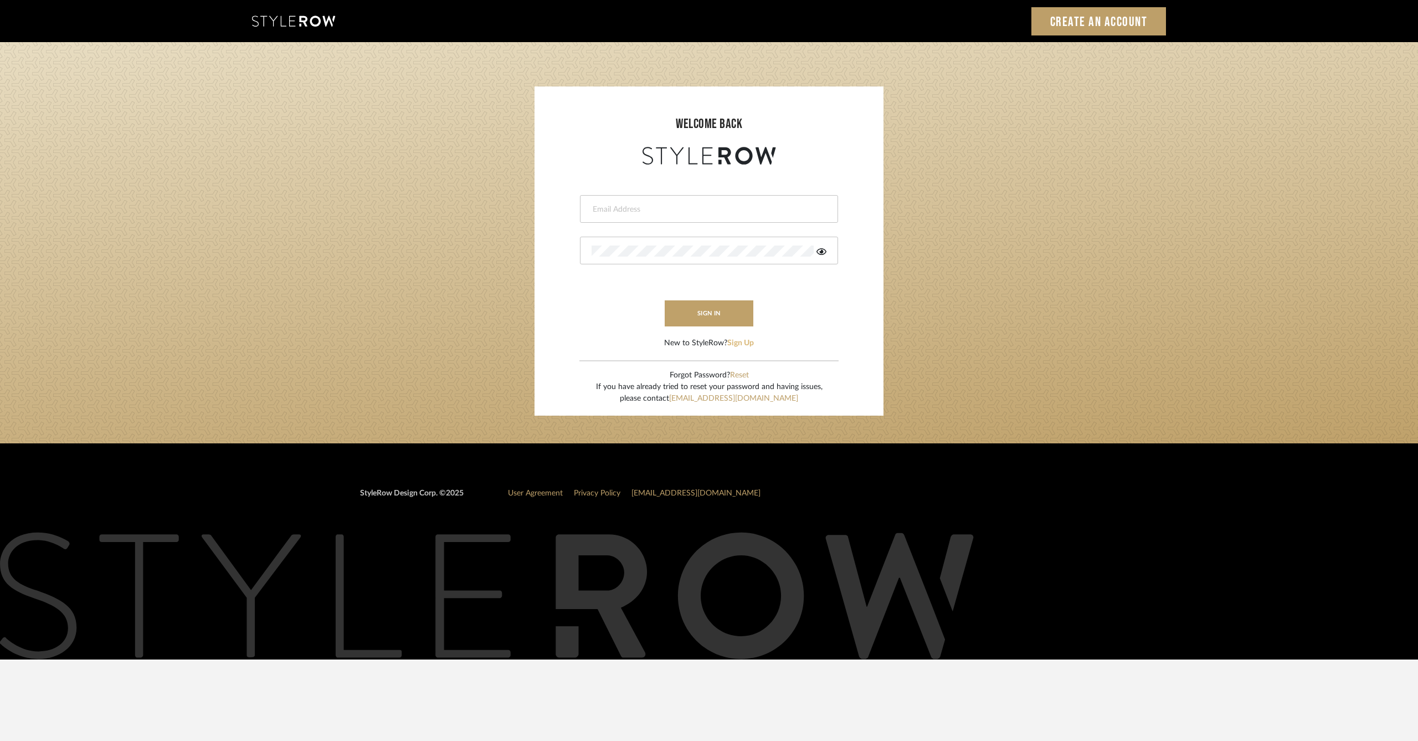
click at [746, 343] on button "Sign Up" at bounding box center [740, 343] width 27 height 12
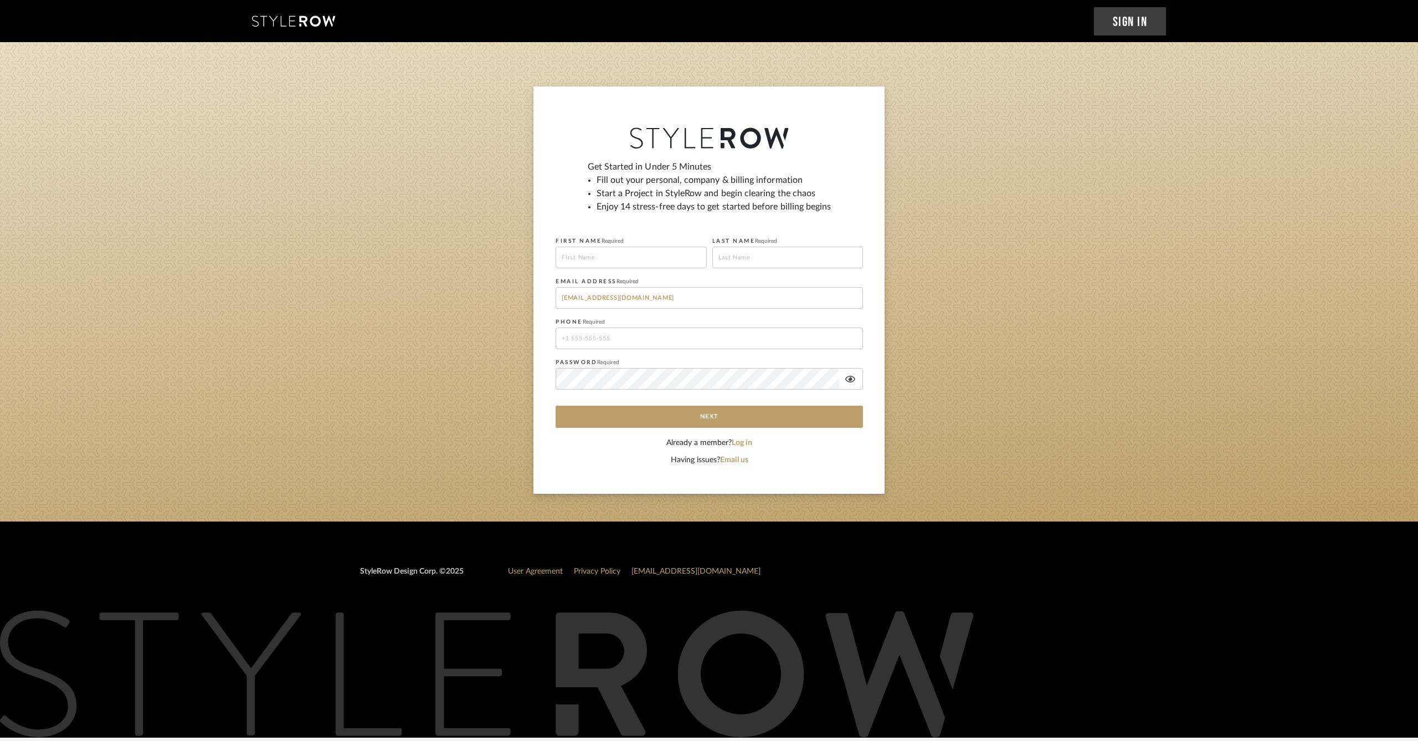
click at [620, 256] on input at bounding box center [631, 257] width 151 height 22
click at [619, 294] on input "[EMAIL_ADDRESS][DOMAIN_NAME]" at bounding box center [709, 298] width 307 height 22
drag, startPoint x: 582, startPoint y: 299, endPoint x: 562, endPoint y: 299, distance: 19.9
click at [562, 299] on input "[EMAIL_ADDRESS][DOMAIN_NAME]" at bounding box center [709, 298] width 307 height 22
type input "[EMAIL_ADDRESS][DOMAIN_NAME]"
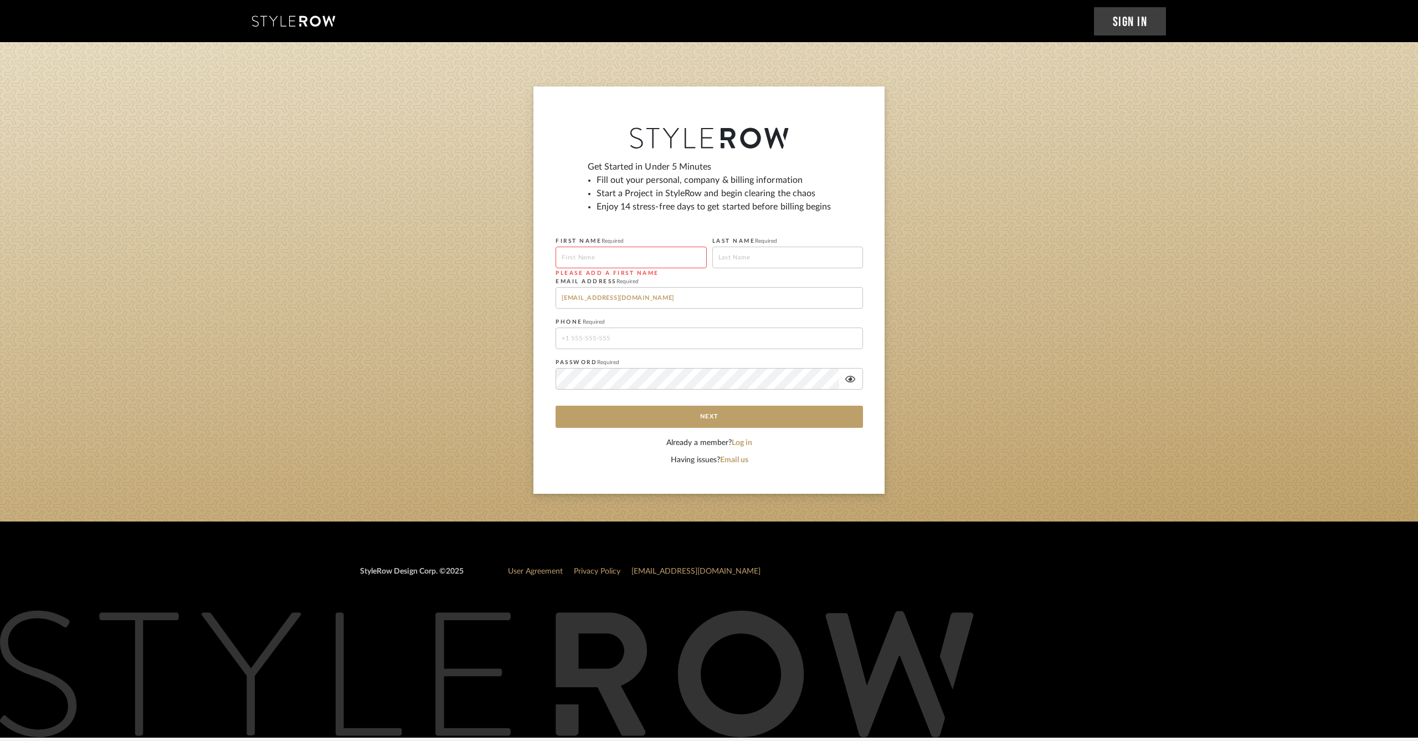
click at [572, 261] on input at bounding box center [631, 257] width 151 height 22
type input "Abby"
type input "Gavino"
click at [628, 331] on input "tel" at bounding box center [709, 338] width 307 height 22
type input "3233128909"
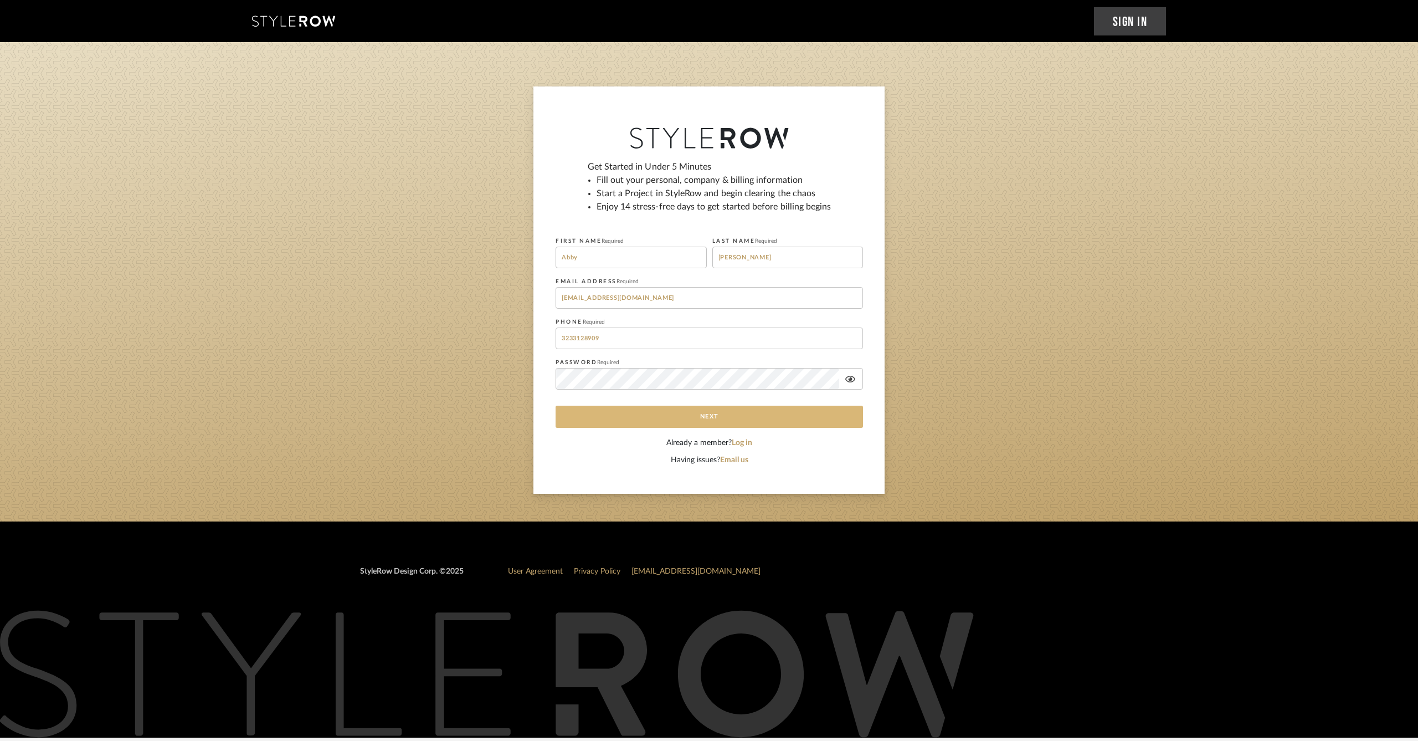
click at [799, 418] on button "Next" at bounding box center [709, 416] width 307 height 22
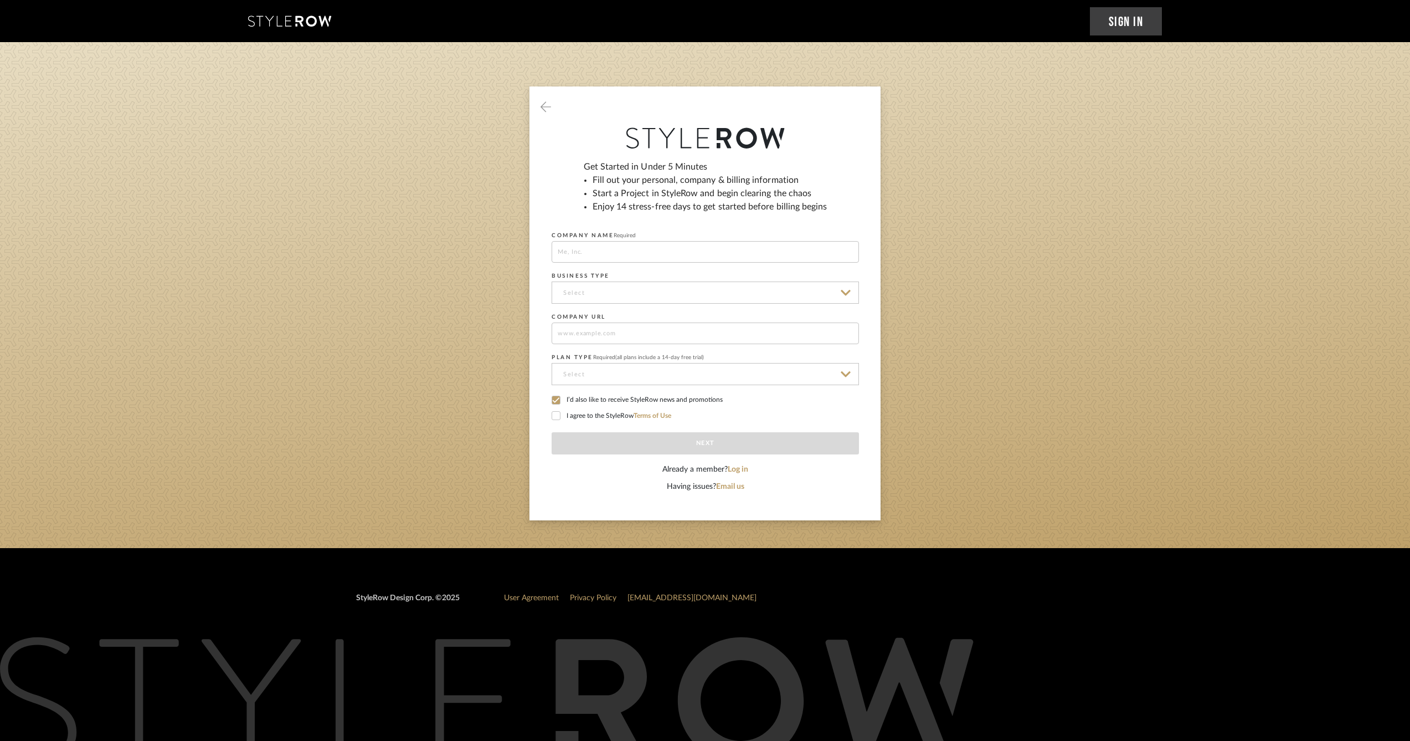
click at [758, 254] on input at bounding box center [705, 252] width 307 height 22
type input "F"
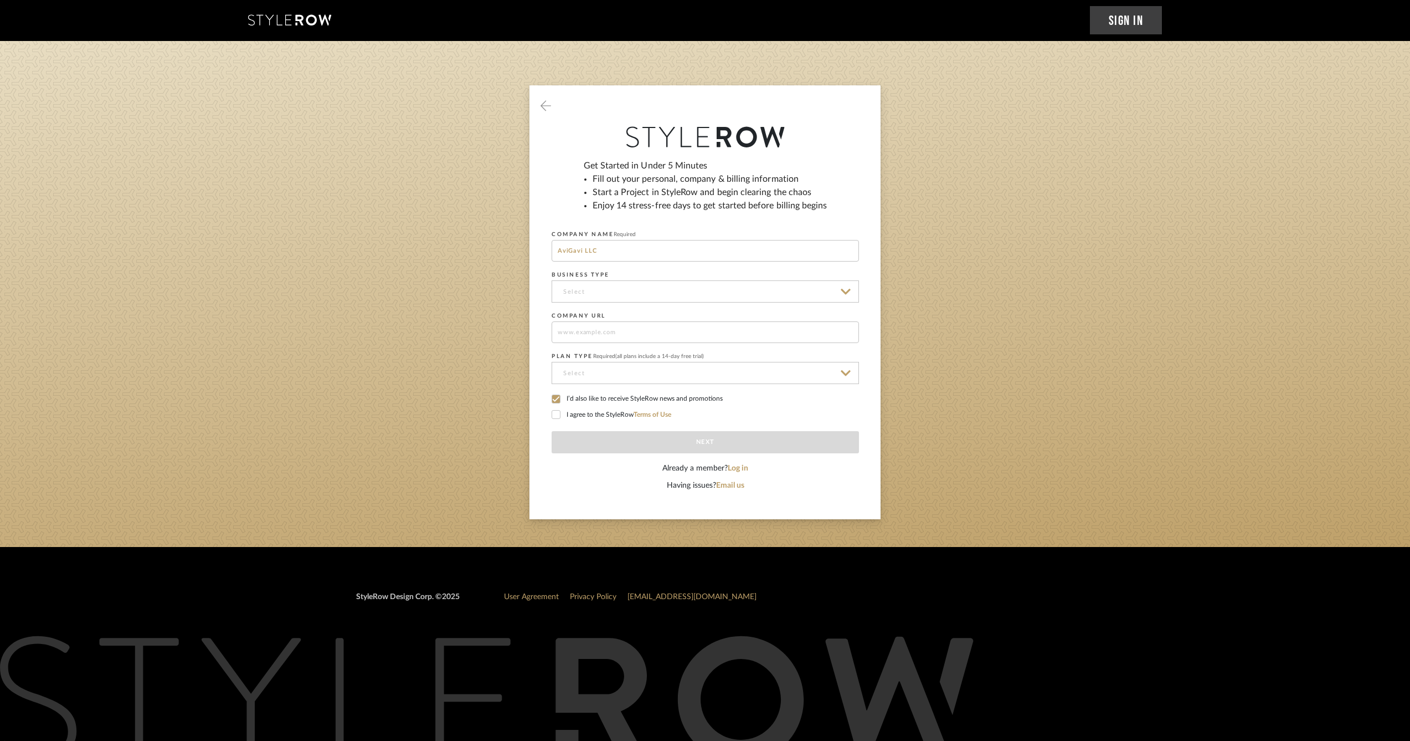
click at [757, 254] on input "AviGavi LLC" at bounding box center [705, 251] width 307 height 22
type input "AviGavi LLC DBA Finale Fine Finishes"
click at [743, 290] on input at bounding box center [705, 291] width 307 height 22
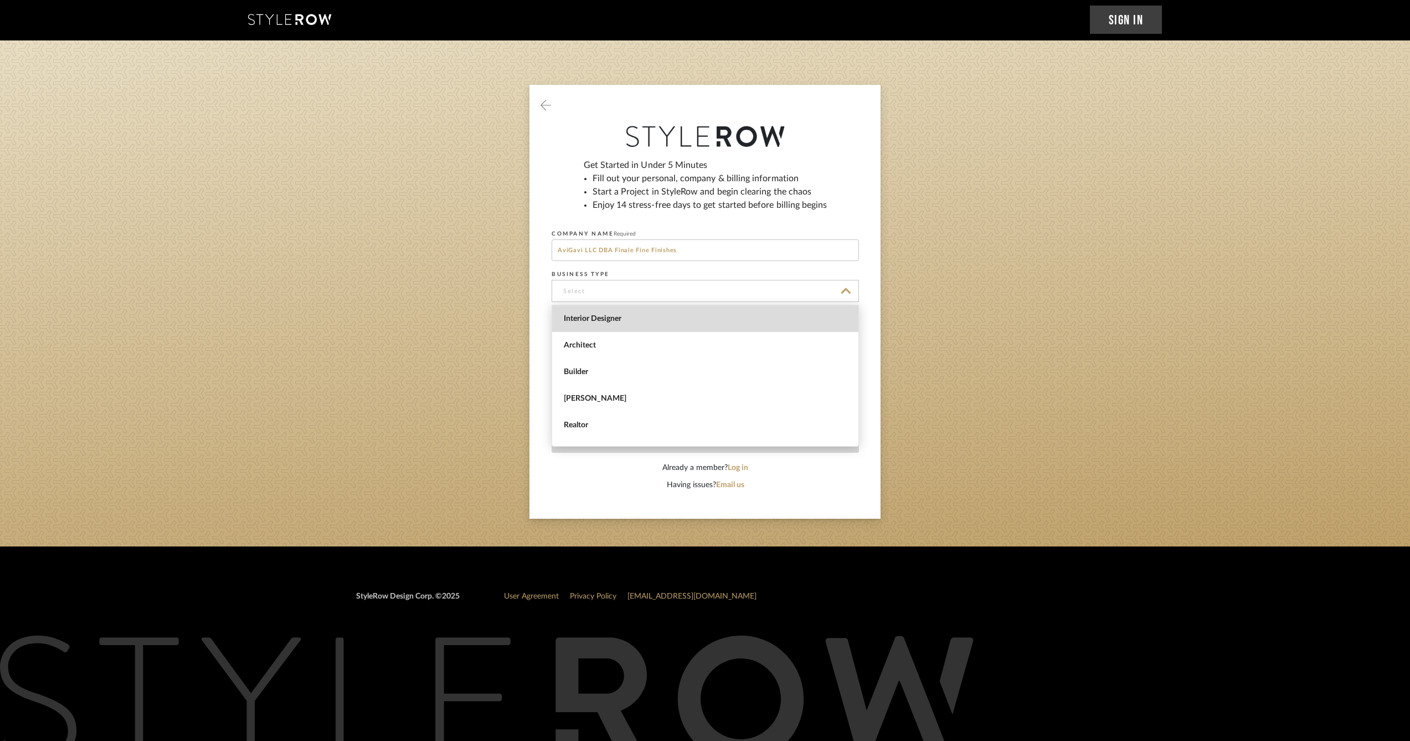
click at [743, 312] on span "Interior Designer" at bounding box center [705, 318] width 306 height 27
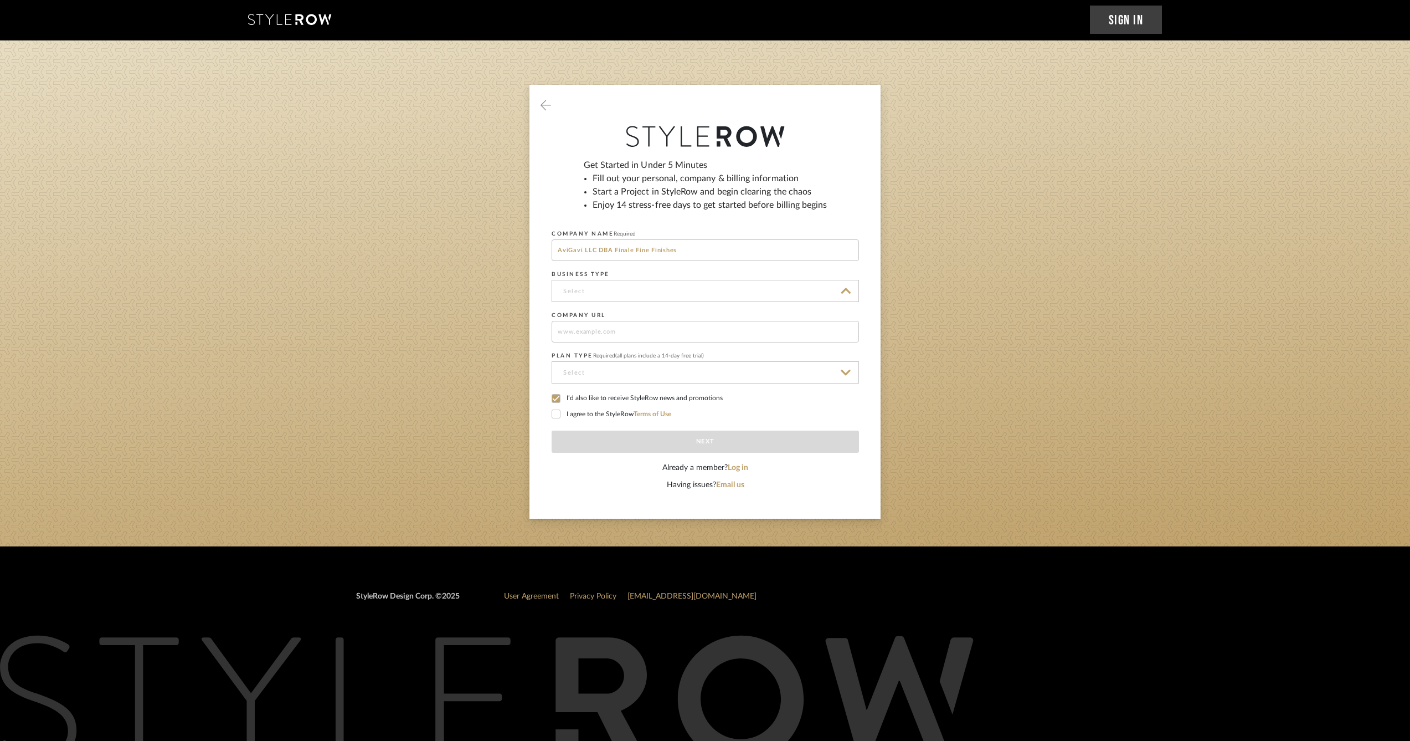
type input "Interior Designer"
click at [728, 331] on input at bounding box center [705, 332] width 307 height 22
type input "www.finale.pro"
click at [717, 371] on input at bounding box center [705, 372] width 307 height 22
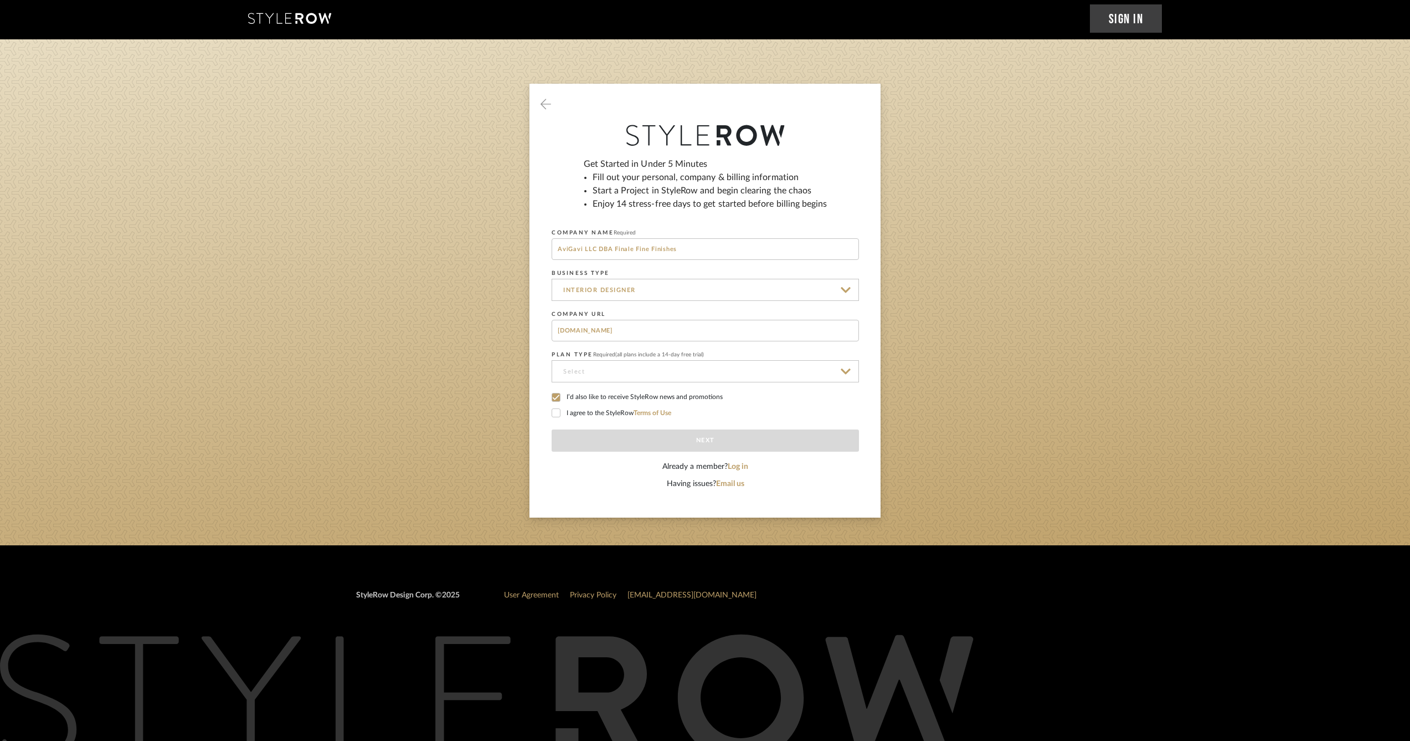
click at [846, 372] on input at bounding box center [705, 371] width 307 height 22
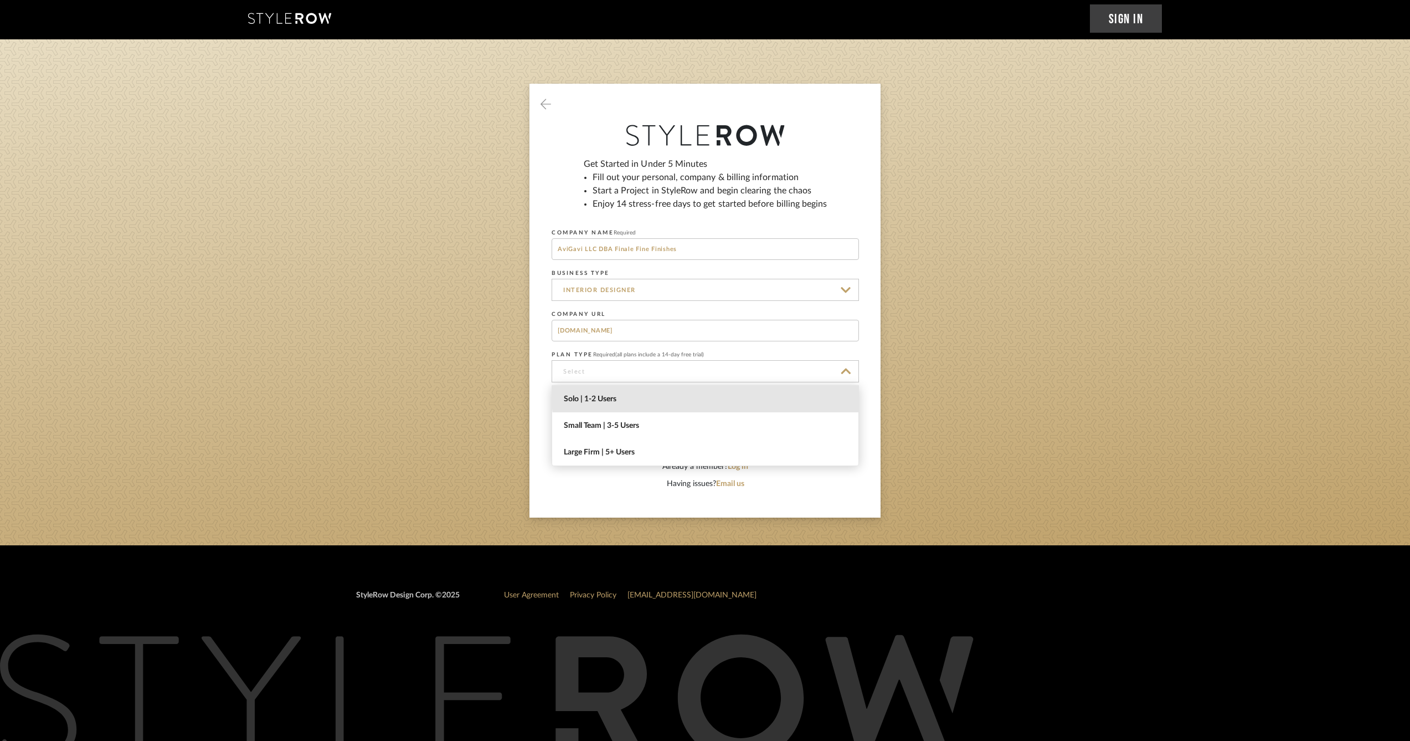
click at [833, 392] on span "Solo | 1-2 Users" at bounding box center [705, 399] width 306 height 27
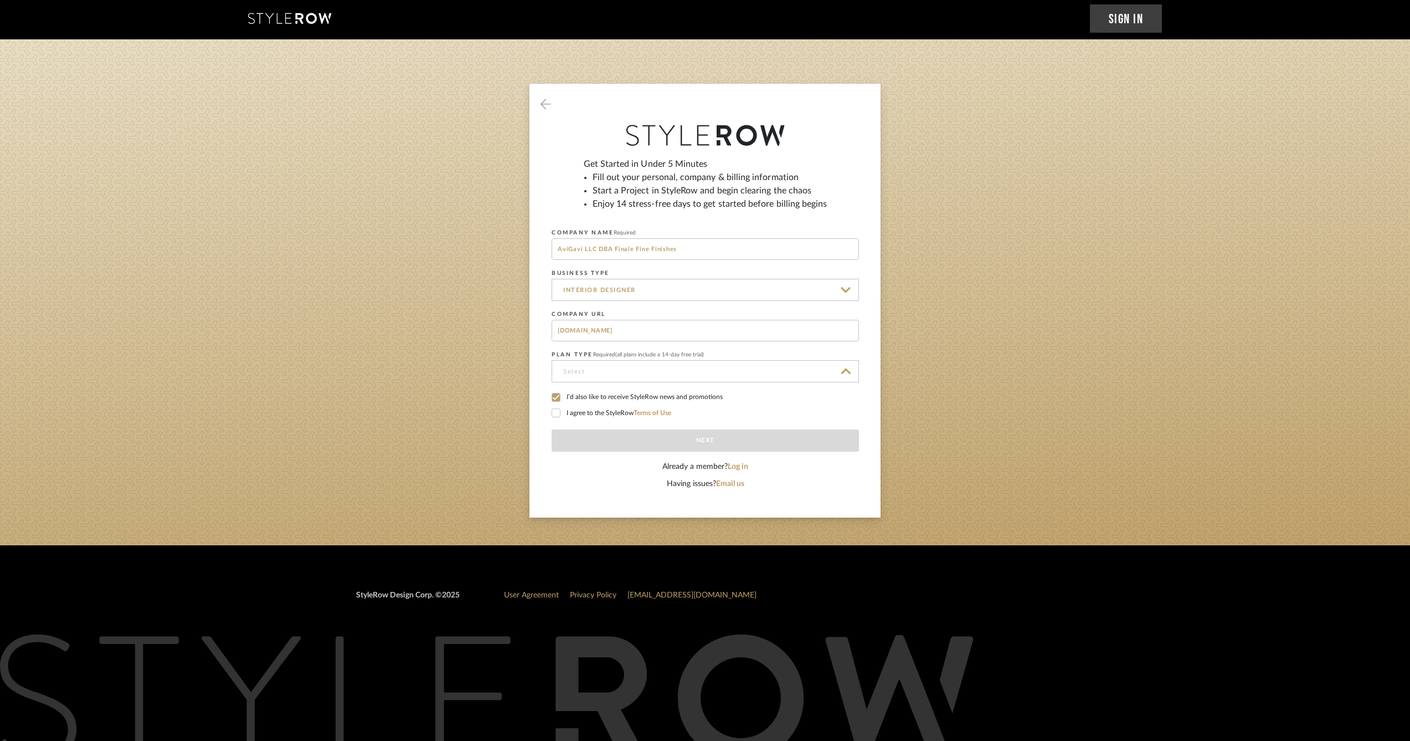
type input "Solo | 1-2 Users"
click at [578, 417] on label "I agree to the StyleRow Terms of Use" at bounding box center [705, 413] width 307 height 10
drag, startPoint x: 554, startPoint y: 394, endPoint x: 572, endPoint y: 405, distance: 21.4
click at [554, 394] on icon at bounding box center [556, 397] width 8 height 8
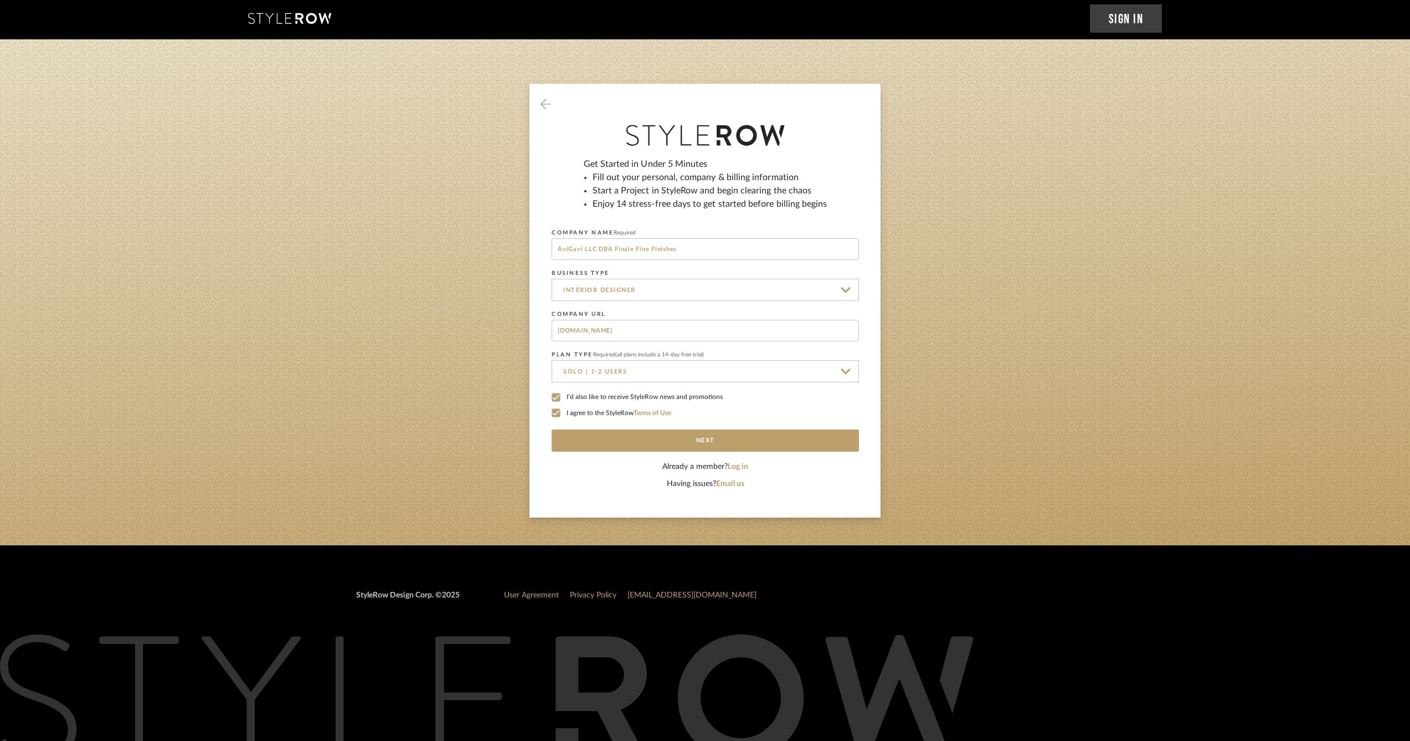
click at [641, 435] on button "Next" at bounding box center [705, 440] width 307 height 22
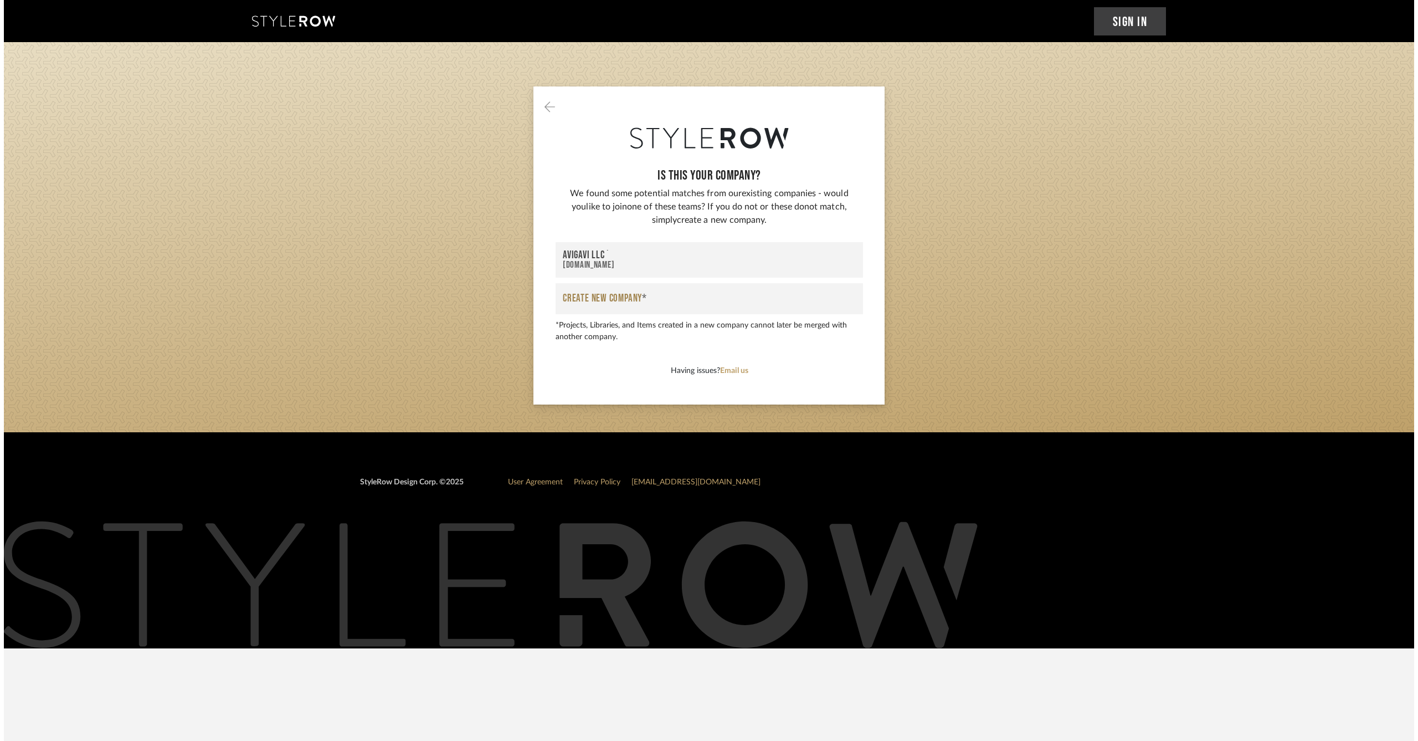
scroll to position [0, 0]
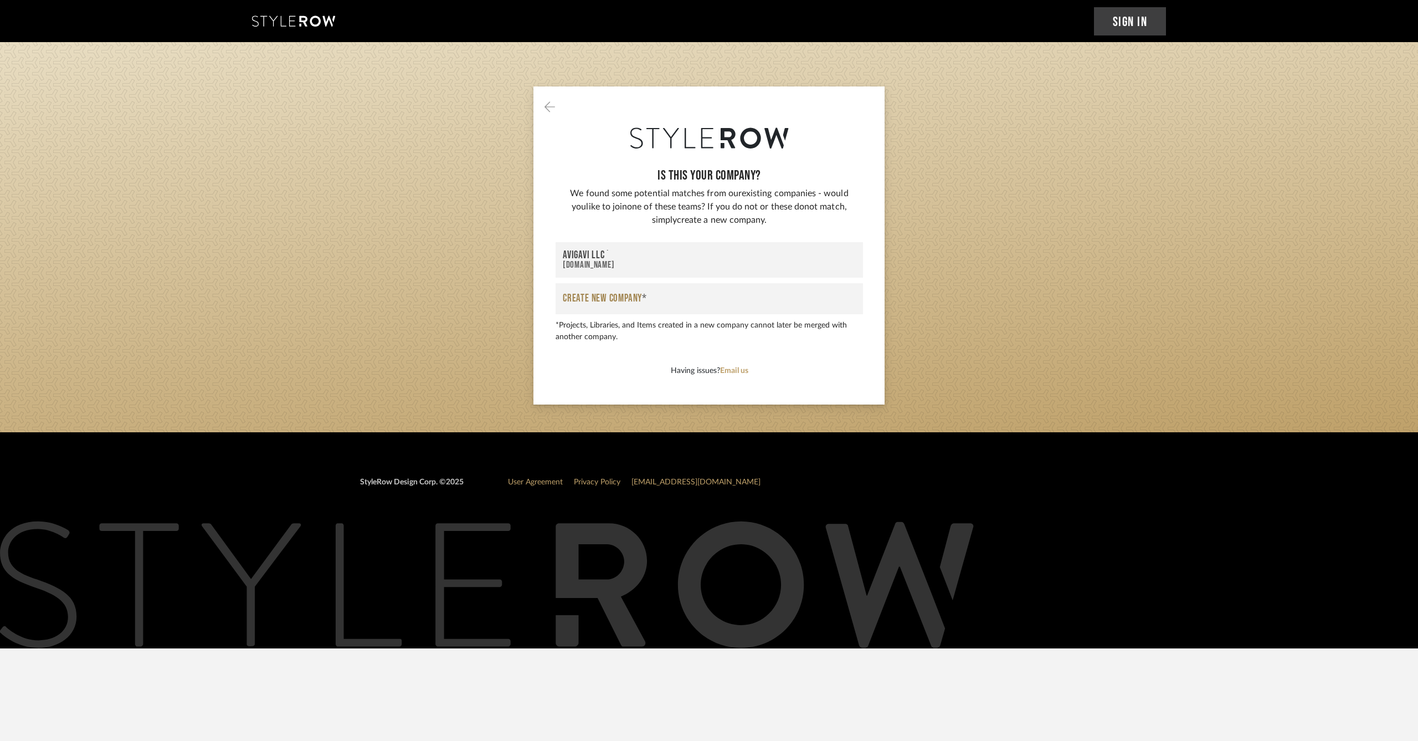
click at [625, 268] on div "www.finale.pro" at bounding box center [709, 264] width 293 height 9
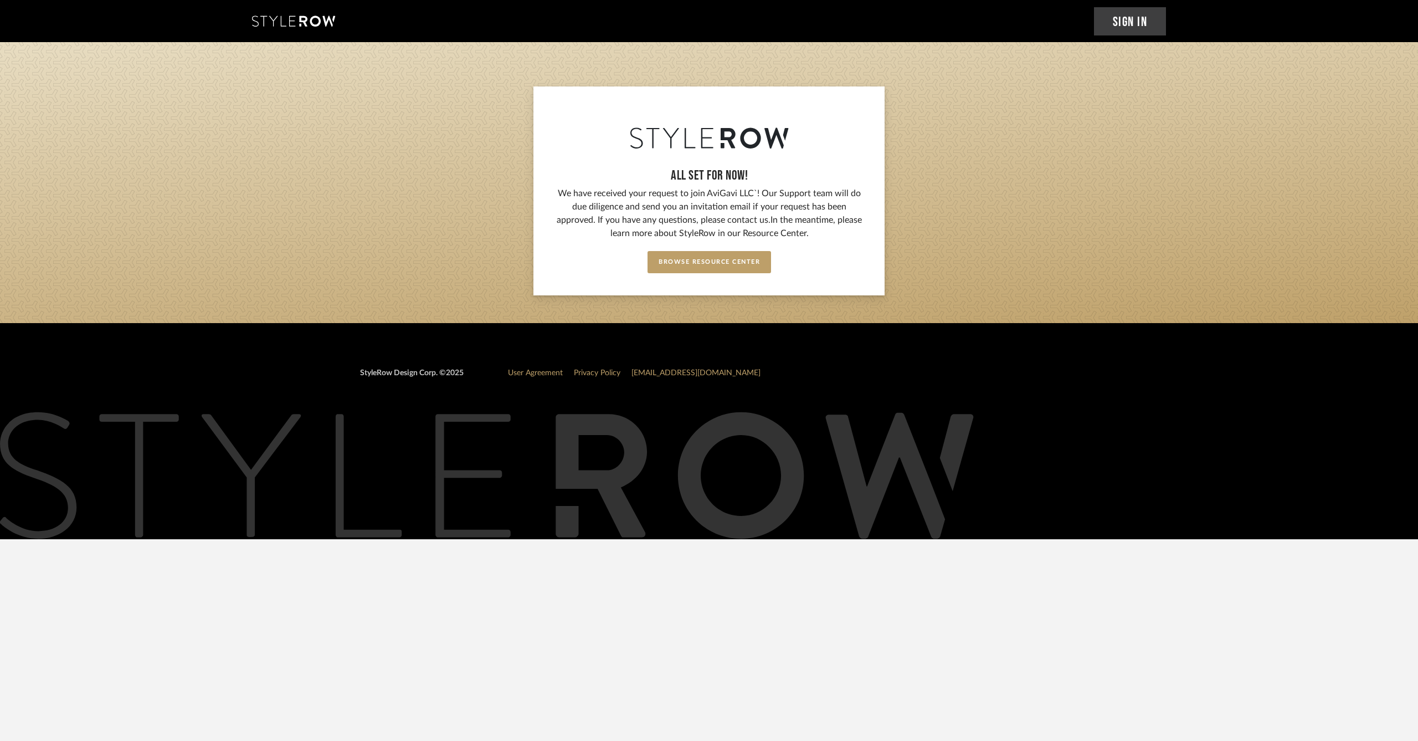
click at [1147, 24] on link "Sign In" at bounding box center [1130, 21] width 73 height 28
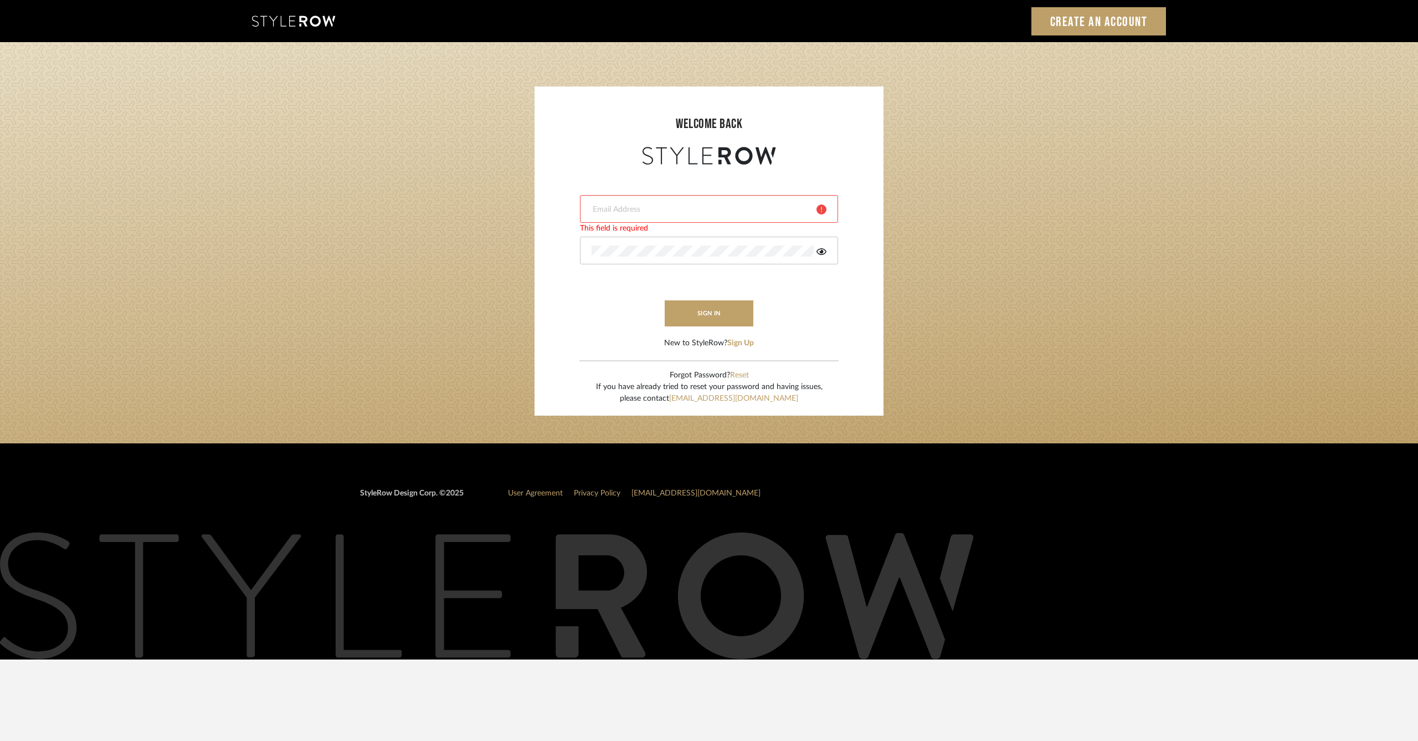
type input "ag@finale.pro"
click at [697, 308] on button "sign in" at bounding box center [709, 313] width 89 height 26
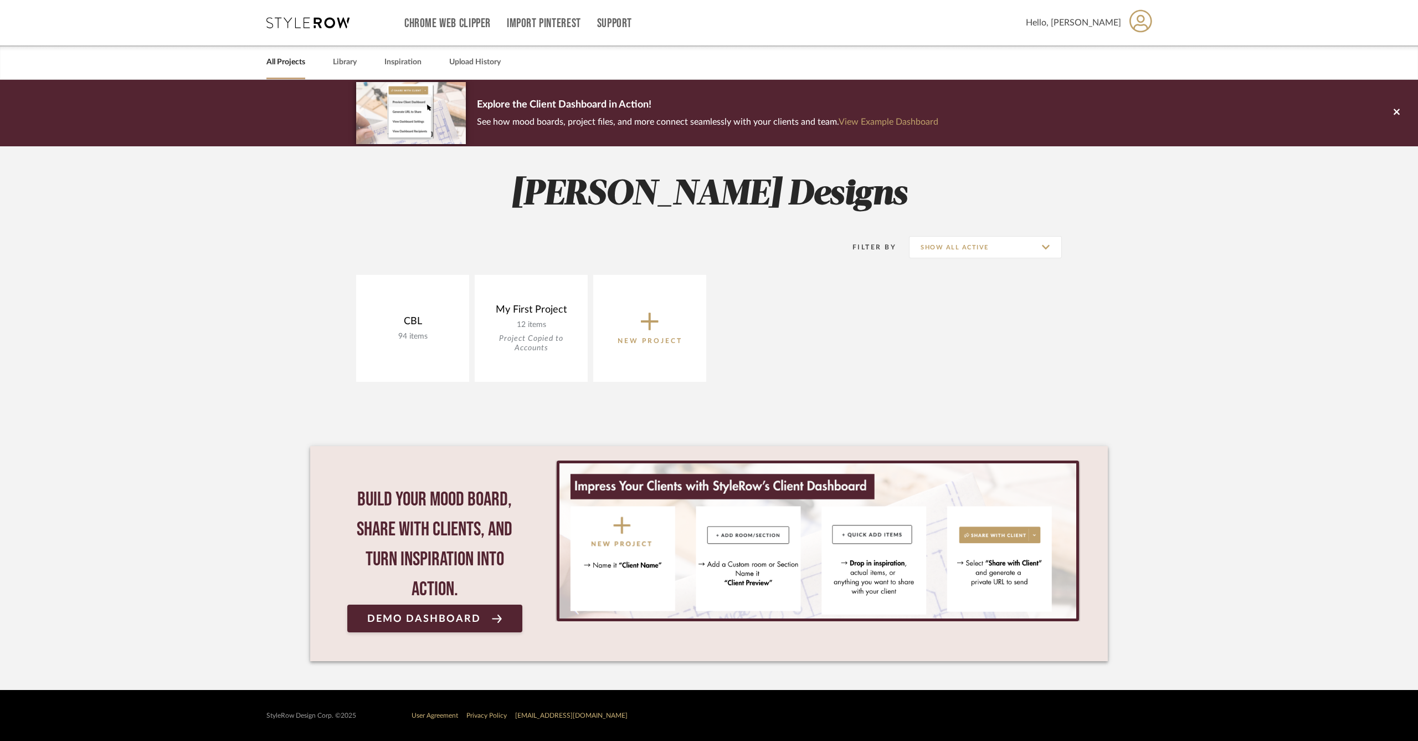
click at [651, 310] on fa-icon at bounding box center [650, 319] width 18 height 18
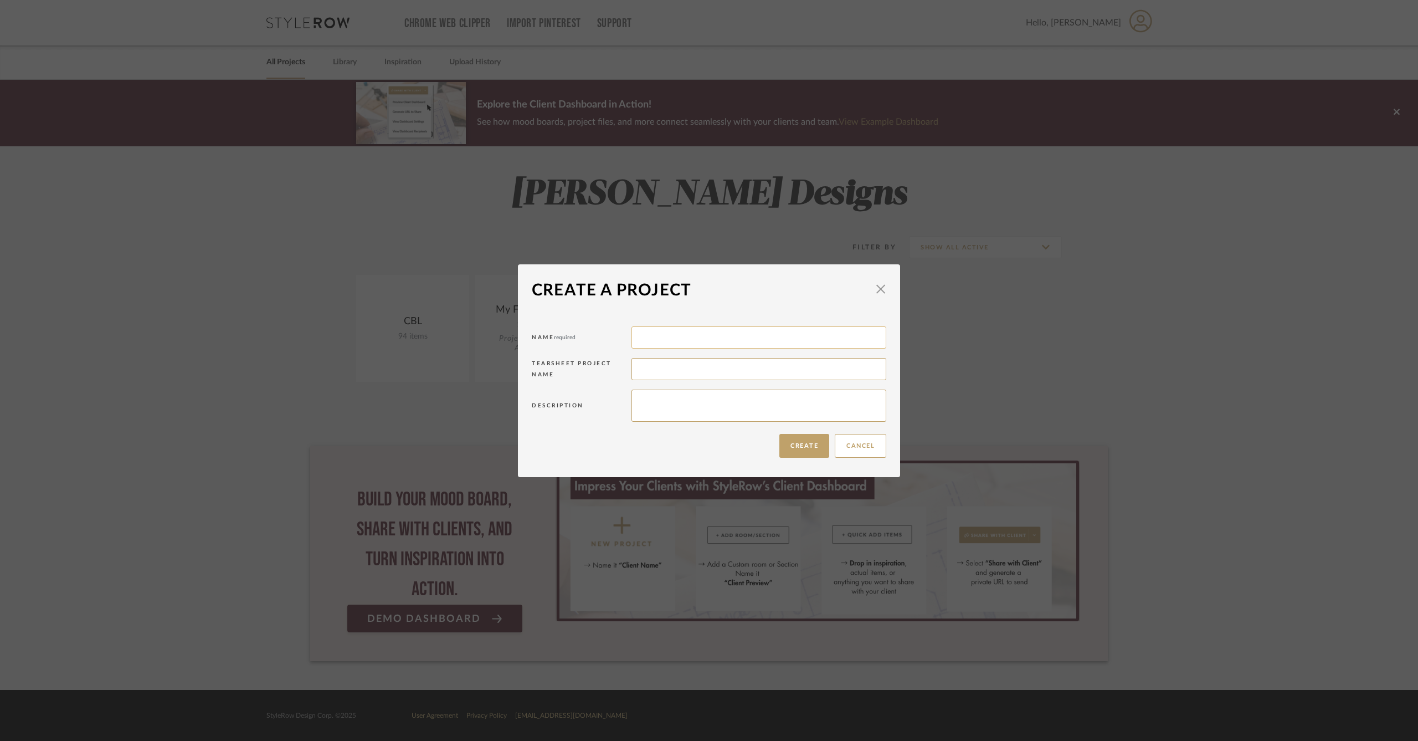
click at [656, 330] on input at bounding box center [758, 337] width 255 height 22
type input "[PERSON_NAME]"
click at [817, 451] on button "Create" at bounding box center [804, 446] width 50 height 24
